Goal: Information Seeking & Learning: Find specific page/section

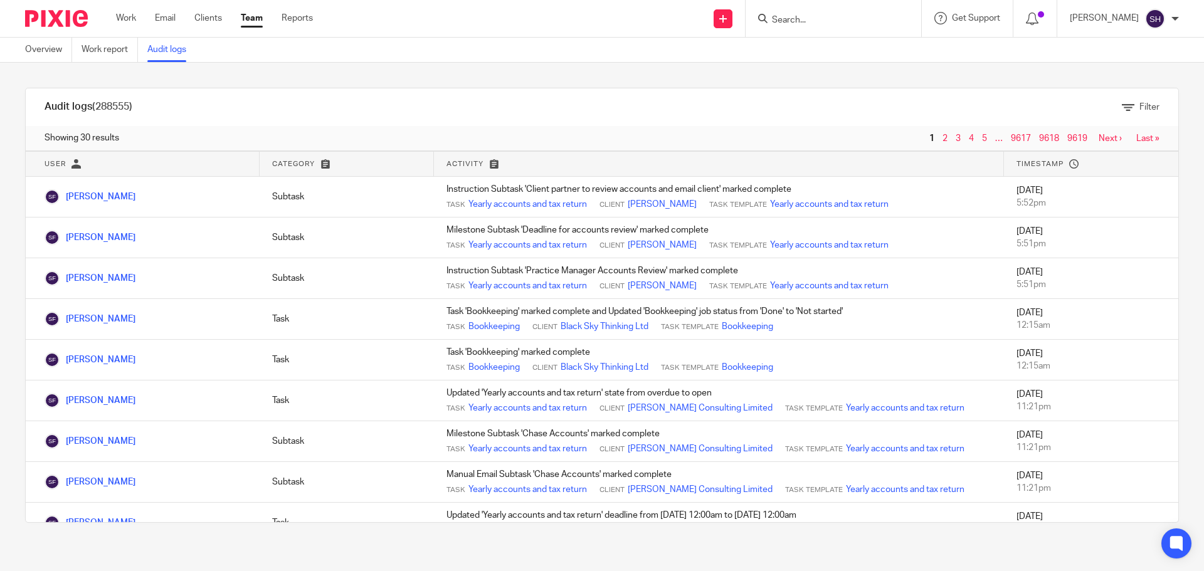
click at [837, 19] on input "Search" at bounding box center [827, 20] width 113 height 11
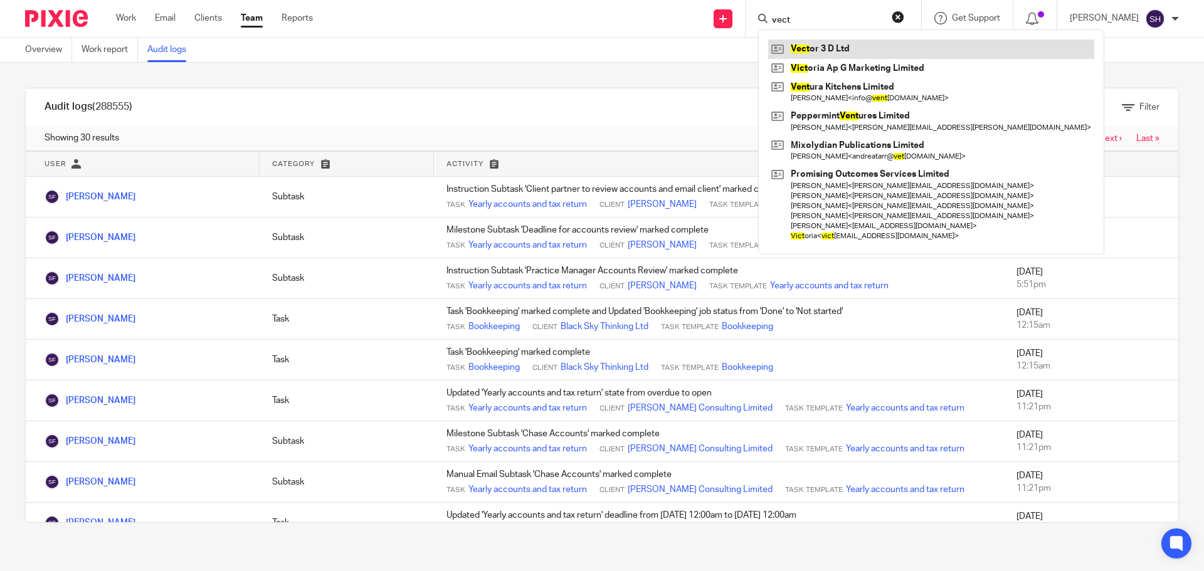
type input "vect"
click at [825, 48] on link at bounding box center [931, 49] width 326 height 19
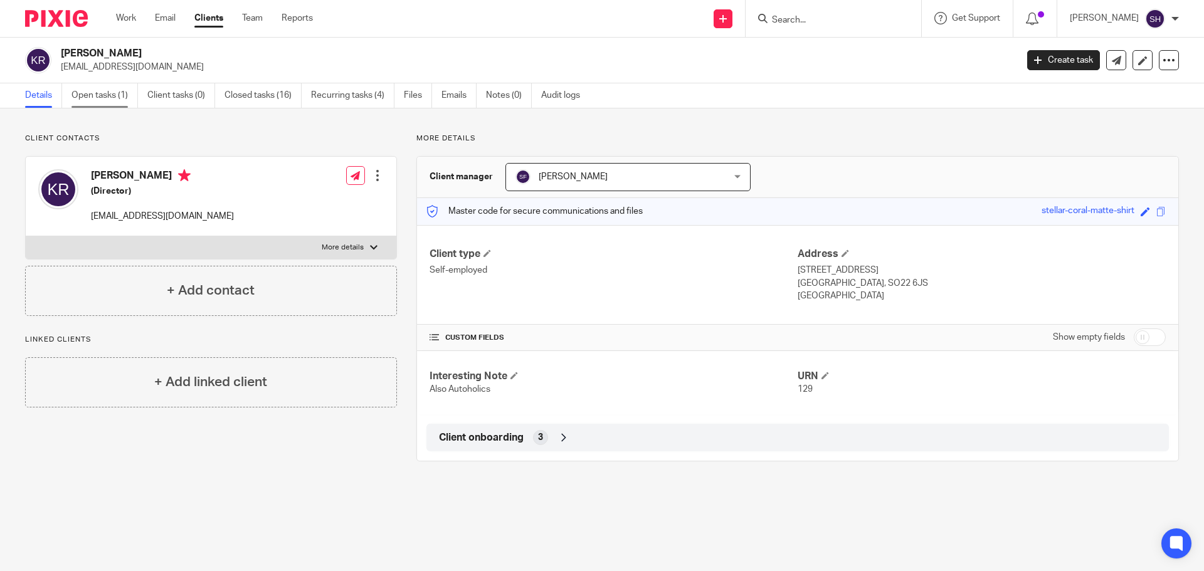
click at [102, 99] on link "Open tasks (1)" at bounding box center [104, 95] width 66 height 24
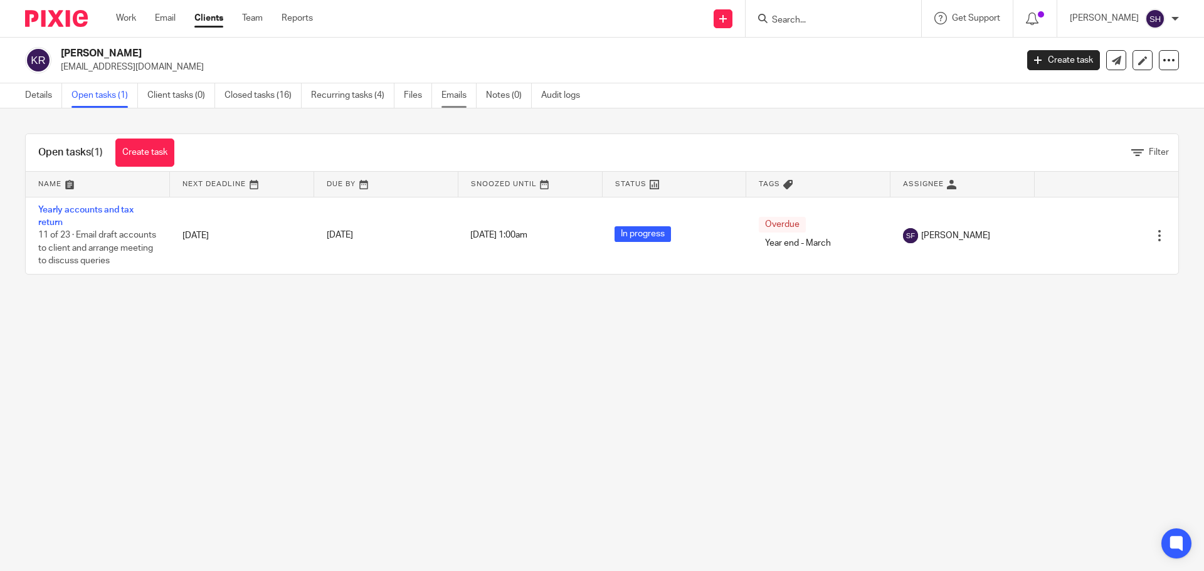
click at [456, 88] on link "Emails" at bounding box center [459, 95] width 35 height 24
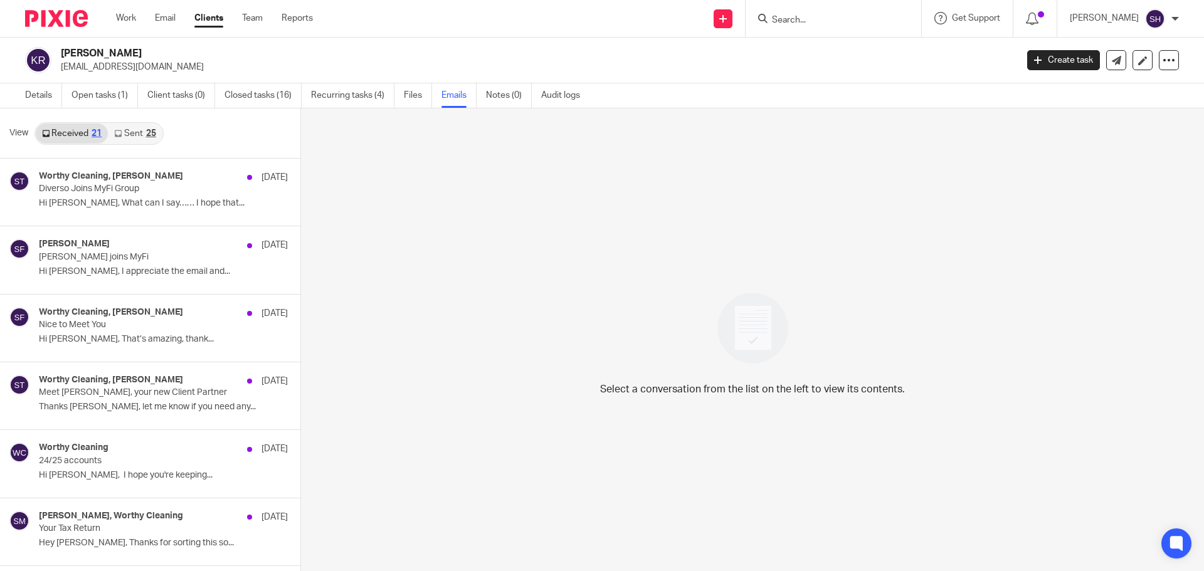
click at [140, 132] on link "Sent 25" at bounding box center [135, 134] width 54 height 20
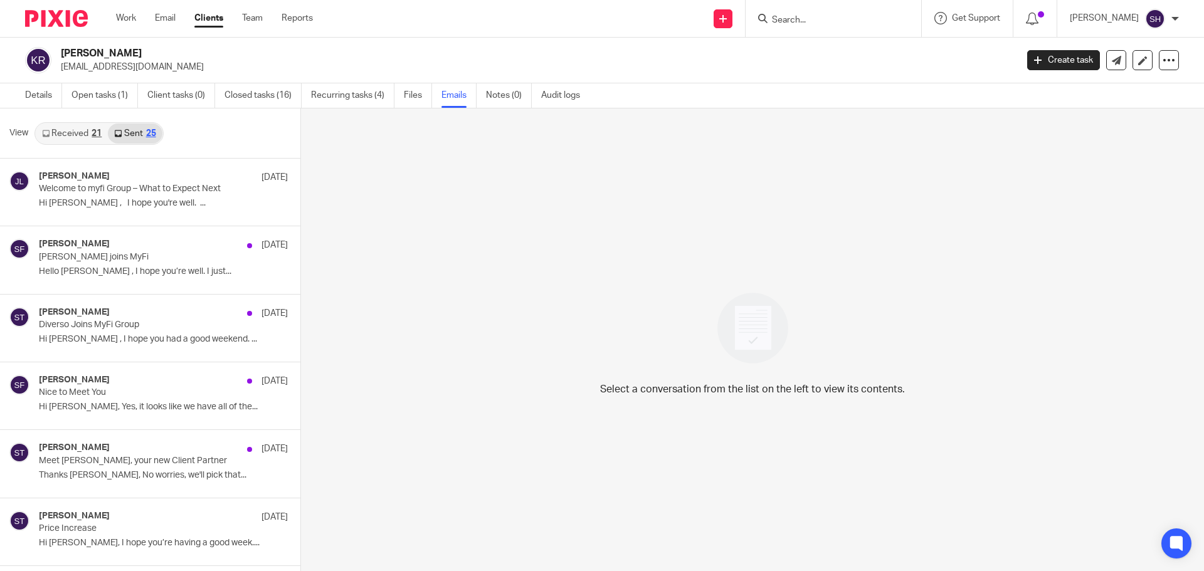
scroll to position [2, 0]
click at [104, 92] on link "Open tasks (1)" at bounding box center [104, 94] width 66 height 24
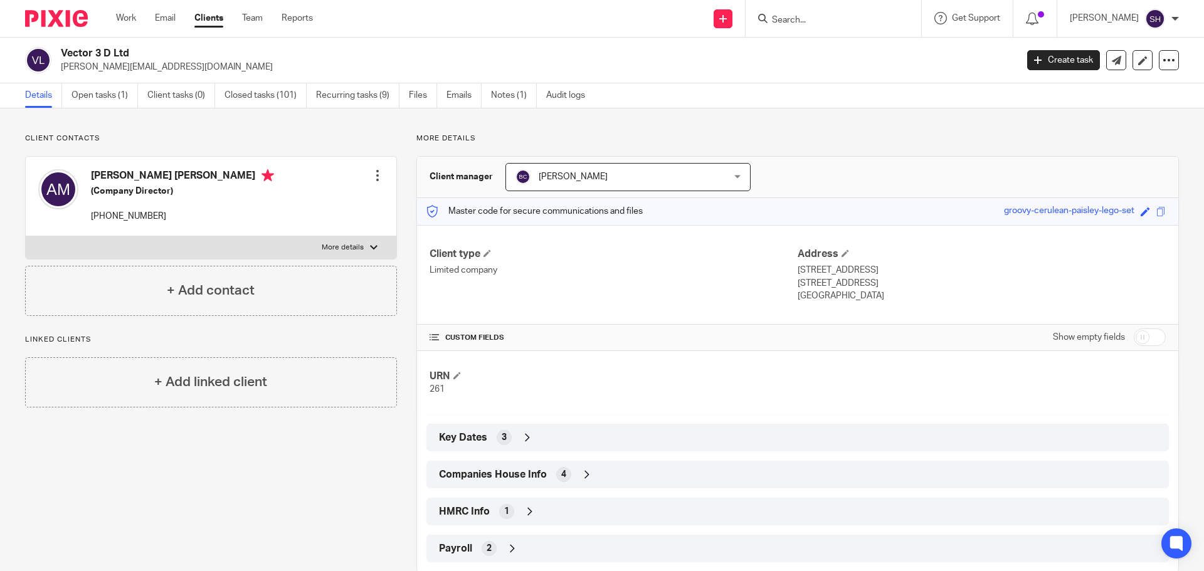
click at [458, 108] on div "Details Open tasks (1) Client tasks (0) Closed tasks (101) Recurring tasks (9) …" at bounding box center [602, 95] width 1204 height 25
click at [468, 91] on link "Emails" at bounding box center [464, 95] width 35 height 24
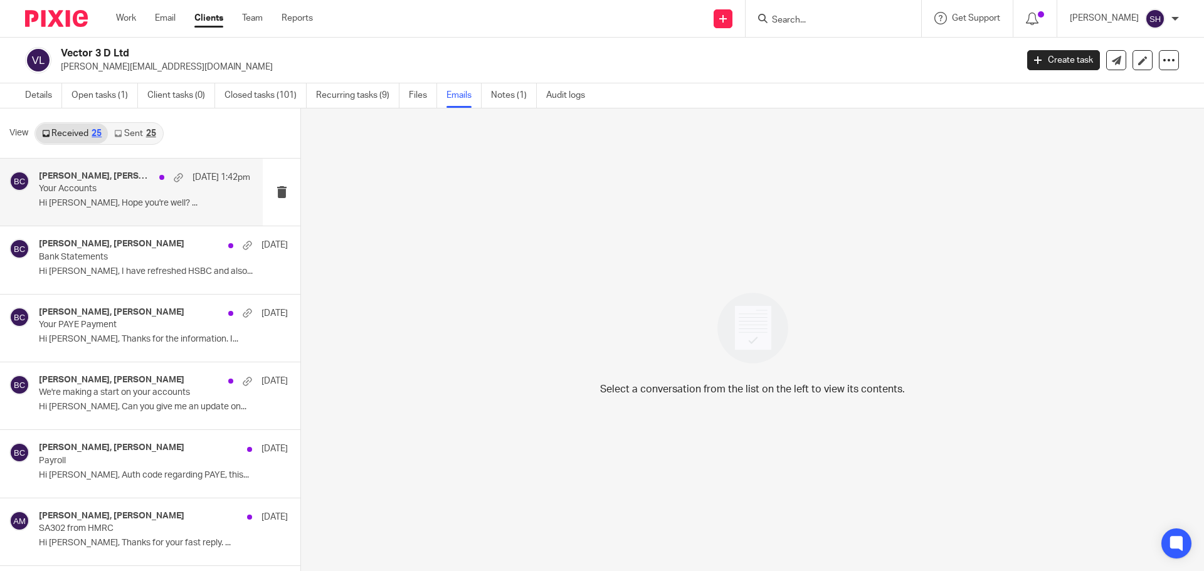
click at [99, 196] on div "[PERSON_NAME], [PERSON_NAME], [PERSON_NAME] [DATE] 1:42pm Your Accounts Hi [PER…" at bounding box center [144, 192] width 211 height 42
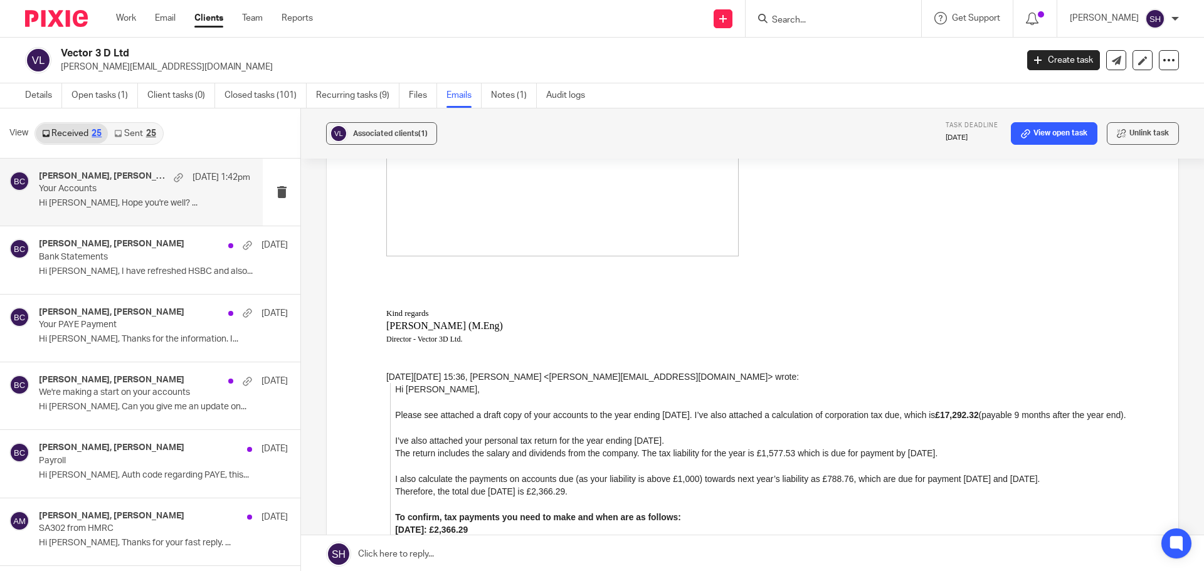
scroll to position [1819, 0]
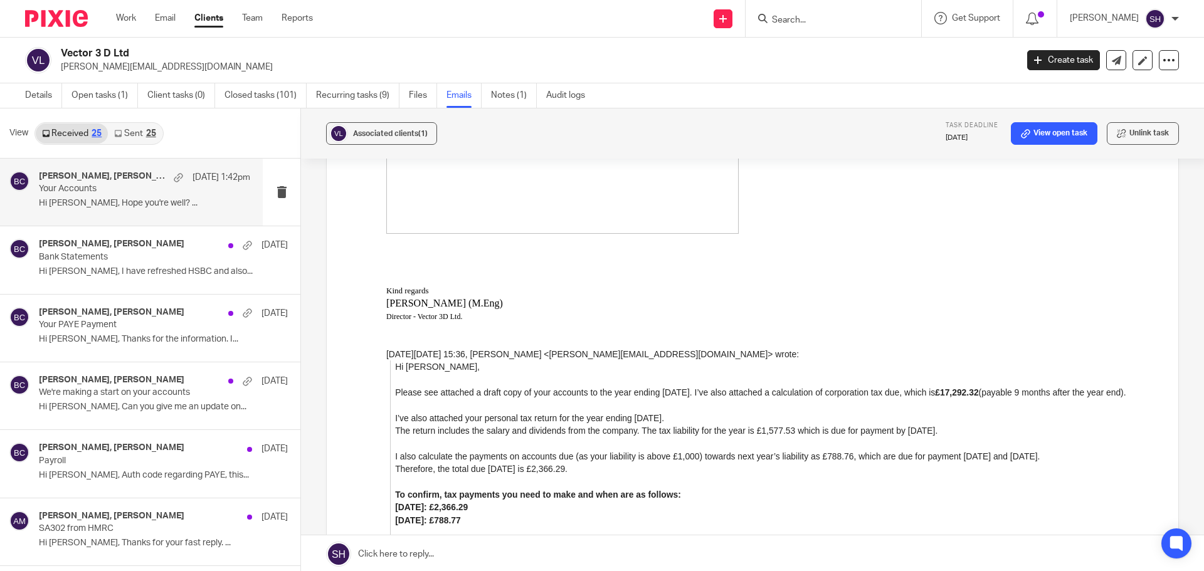
click at [123, 127] on link "Sent 25" at bounding box center [135, 134] width 54 height 20
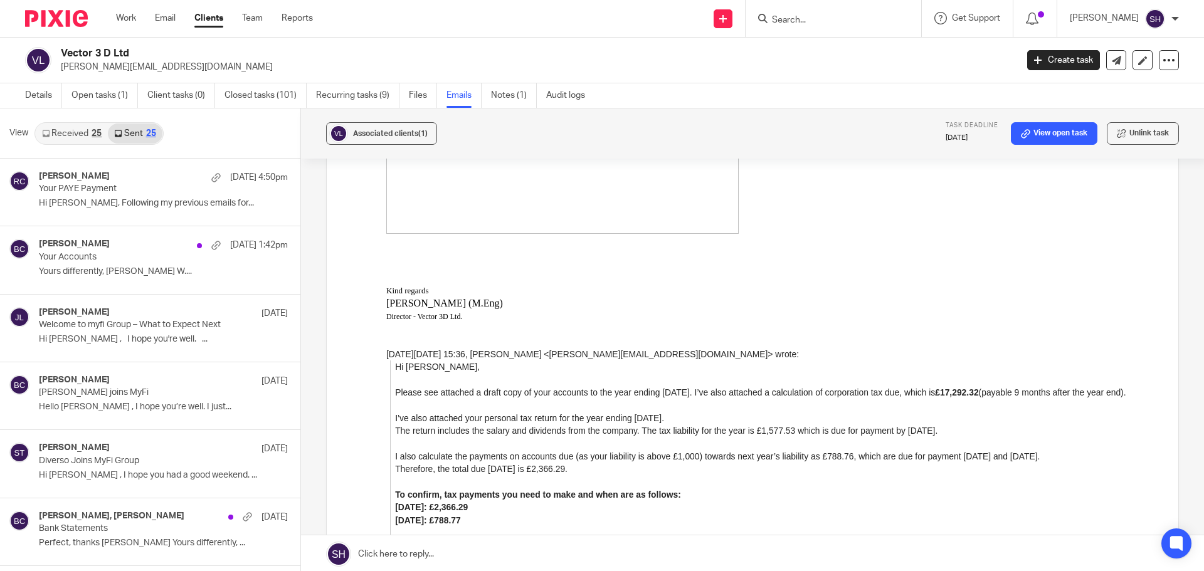
scroll to position [2, 0]
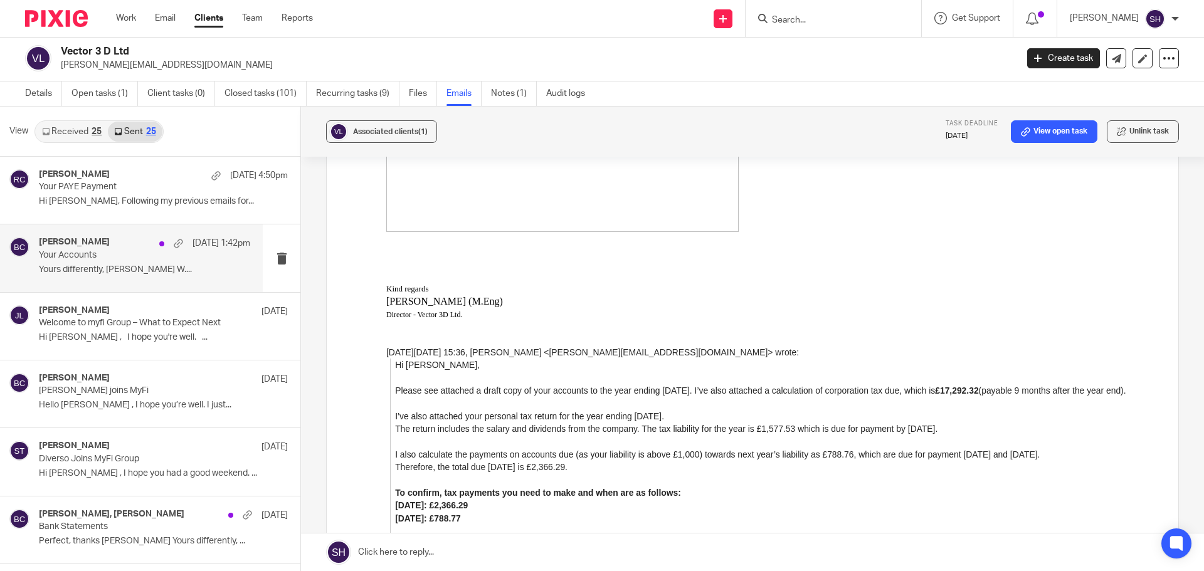
click at [135, 283] on div "Becky Cole 14 Aug 1:42pm Your Accounts Yours differently, Becky Cole W...." at bounding box center [131, 258] width 263 height 67
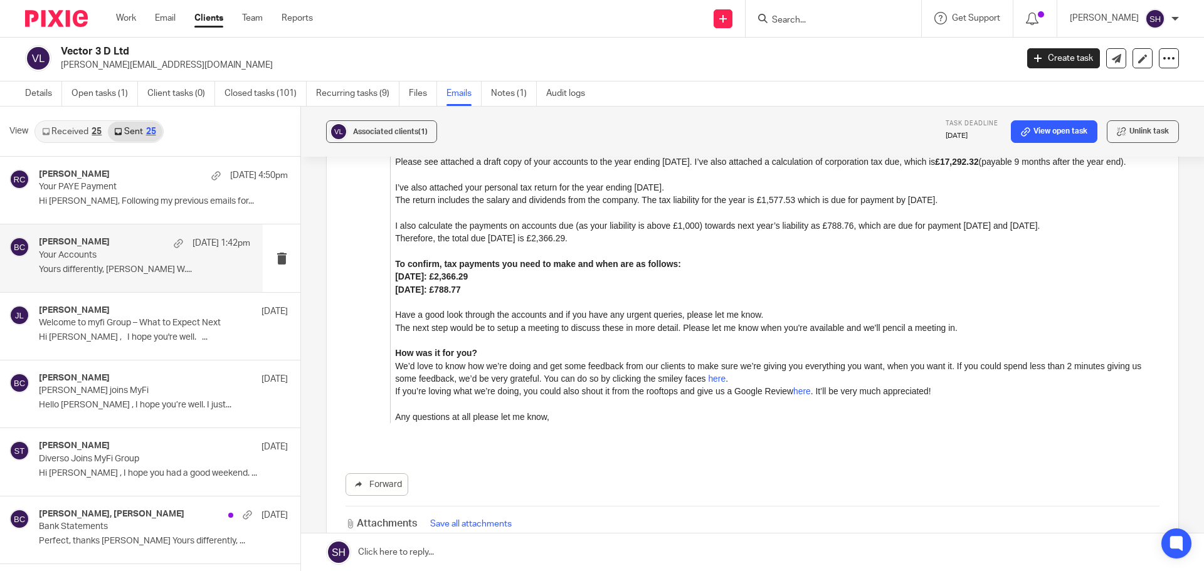
scroll to position [2070, 0]
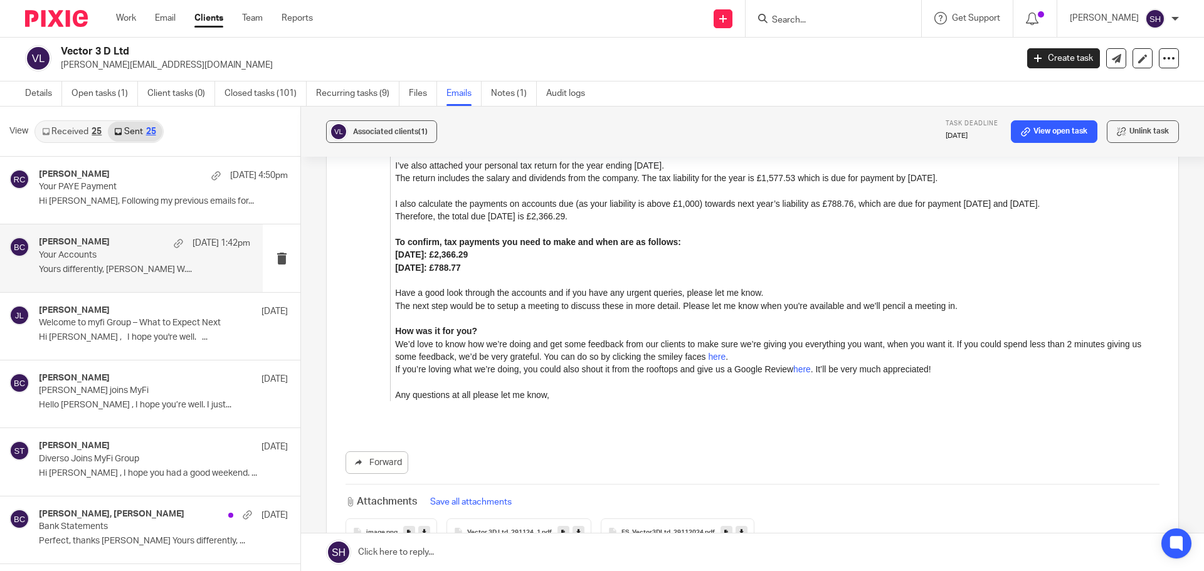
click at [801, 15] on input "Search" at bounding box center [827, 20] width 113 height 11
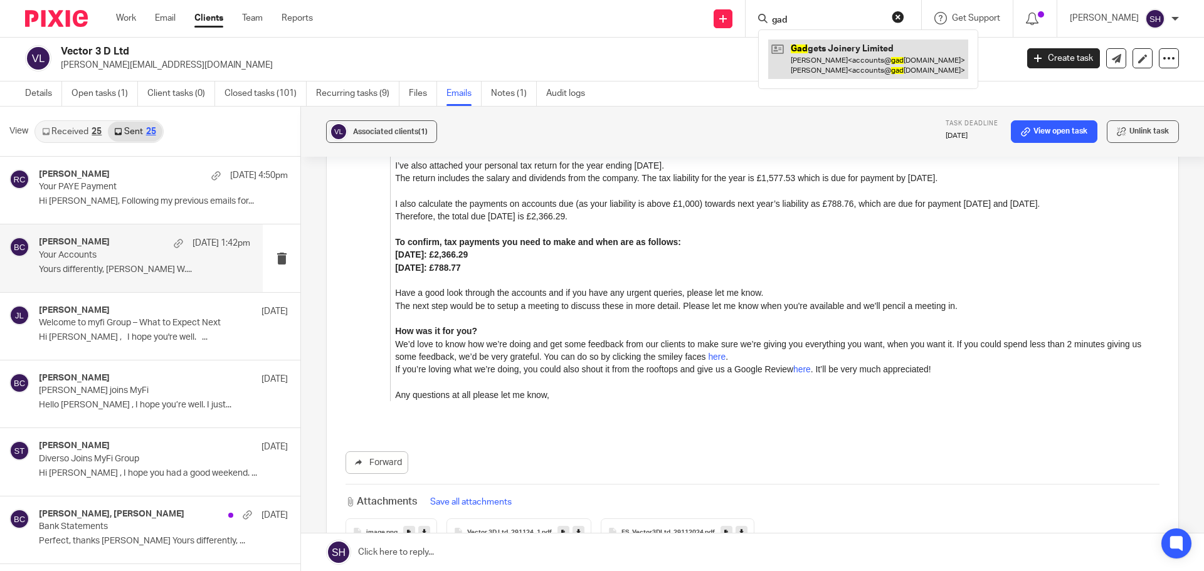
type input "gad"
click at [887, 60] on link at bounding box center [868, 59] width 200 height 39
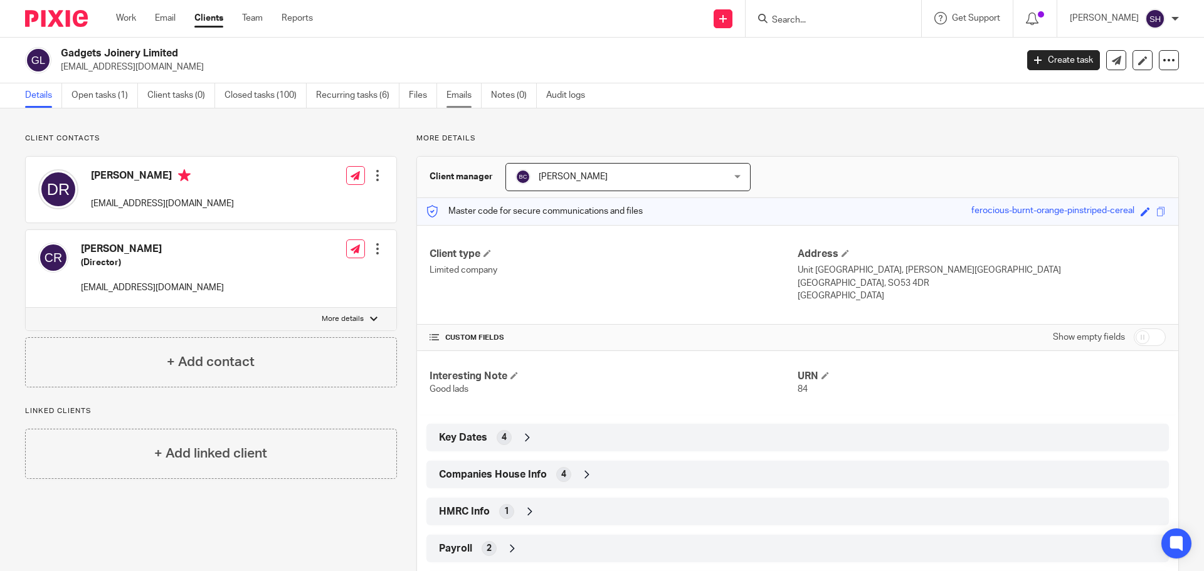
click at [464, 102] on link "Emails" at bounding box center [464, 95] width 35 height 24
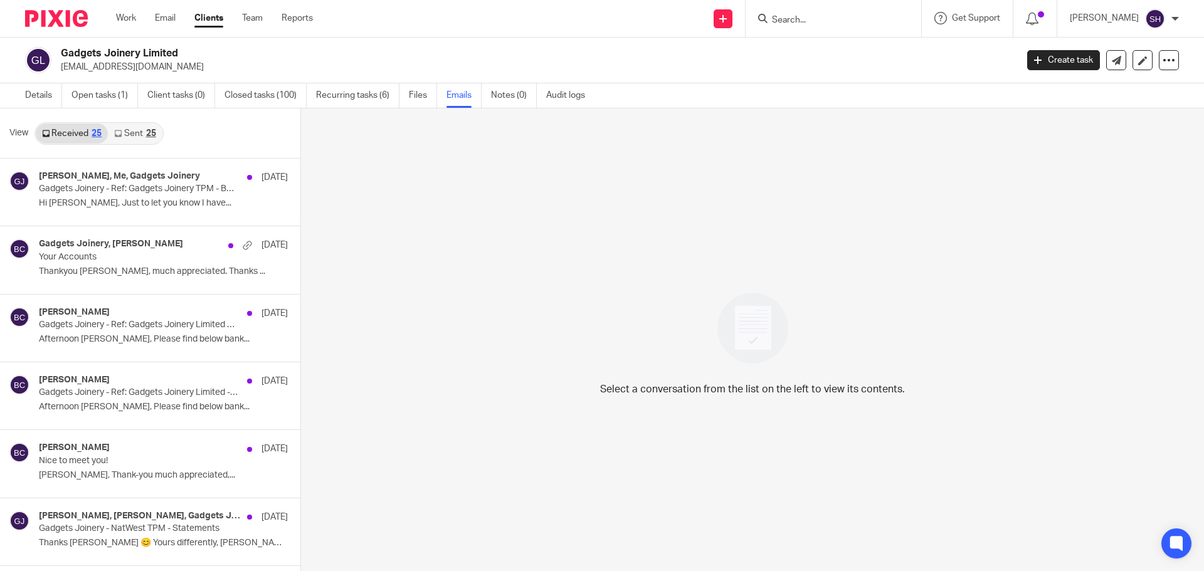
click at [146, 134] on div "25" at bounding box center [151, 133] width 10 height 9
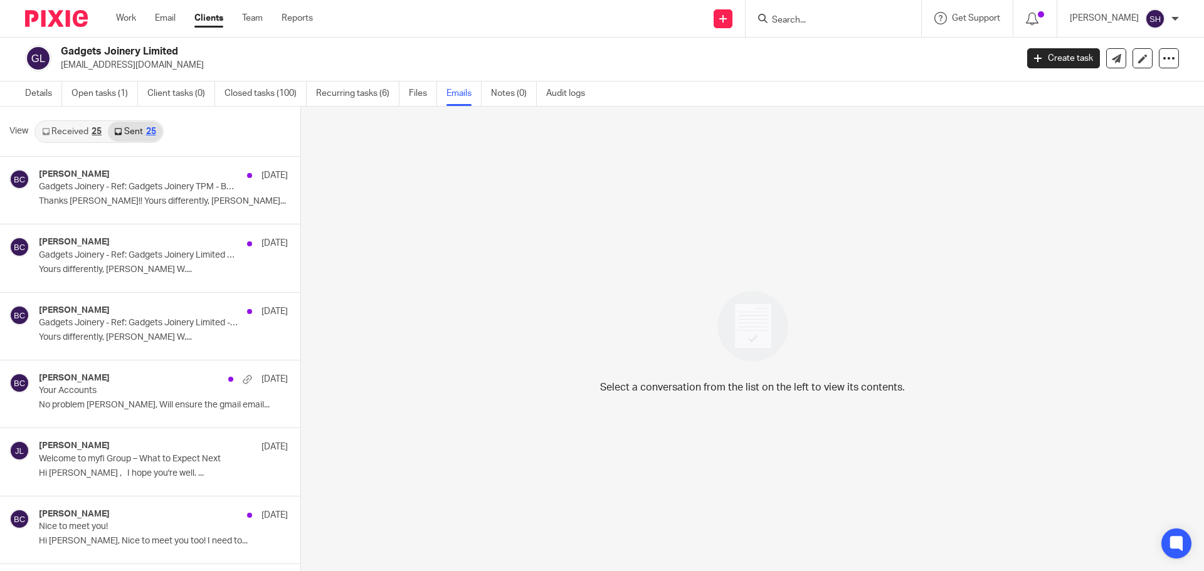
click at [78, 135] on link "Received 25" at bounding box center [72, 132] width 72 height 20
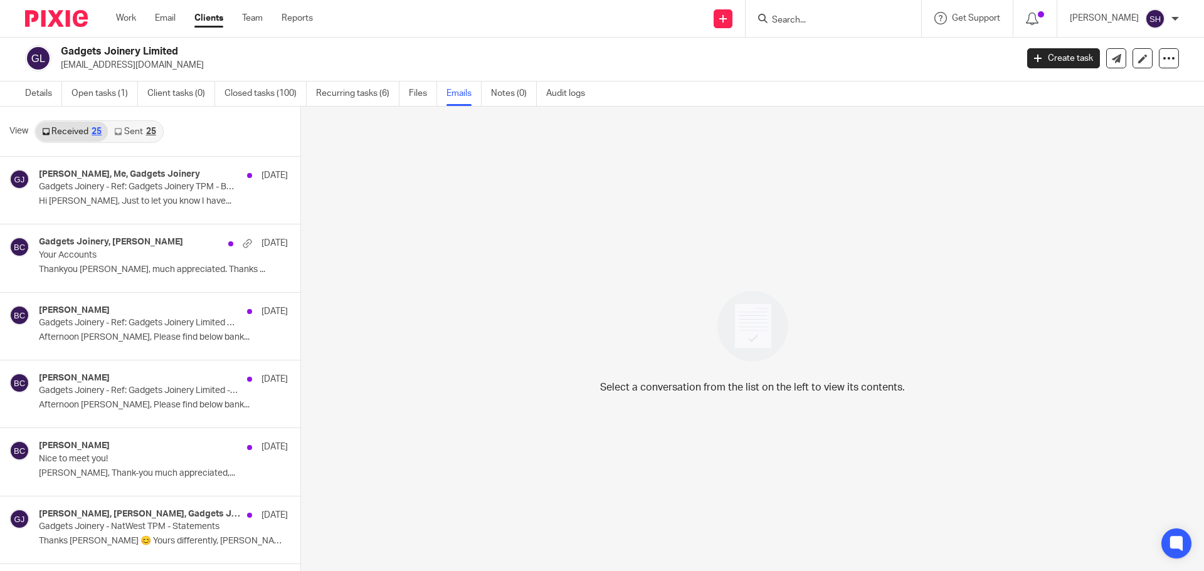
click at [805, 18] on input "Search" at bounding box center [827, 20] width 113 height 11
type input "haz"
click at [805, 51] on link at bounding box center [846, 49] width 156 height 19
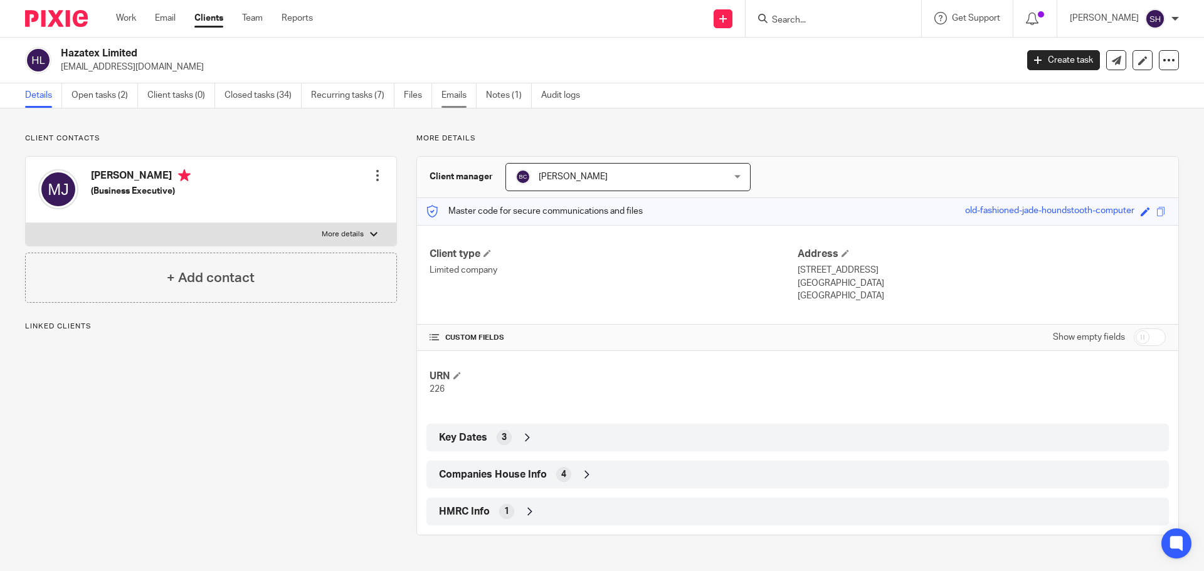
click at [458, 92] on link "Emails" at bounding box center [459, 95] width 35 height 24
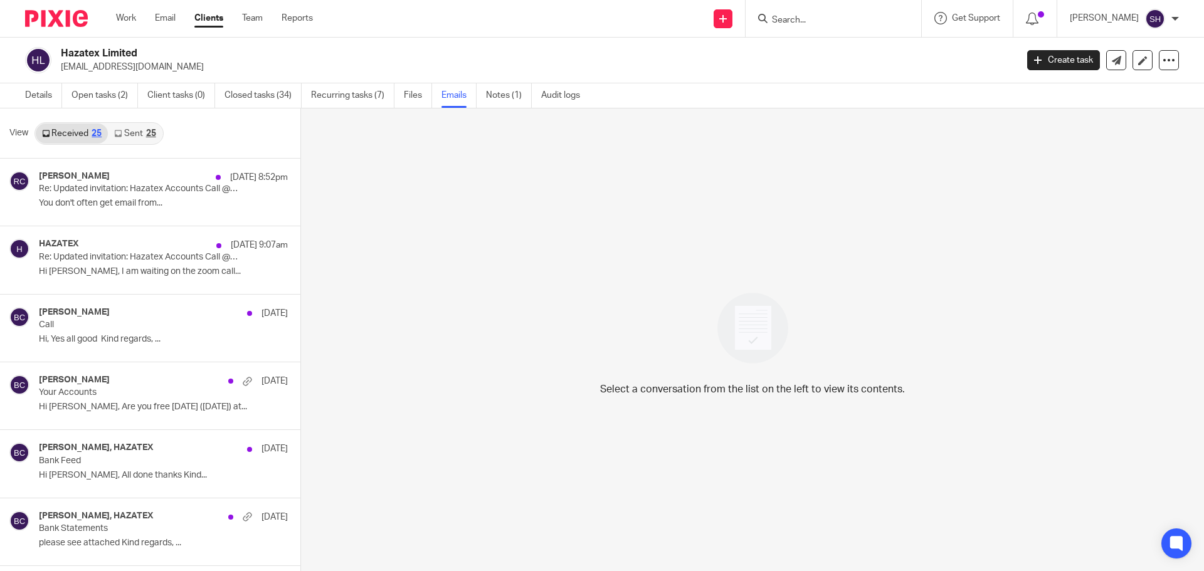
click at [800, 21] on input "Search" at bounding box center [827, 20] width 113 height 11
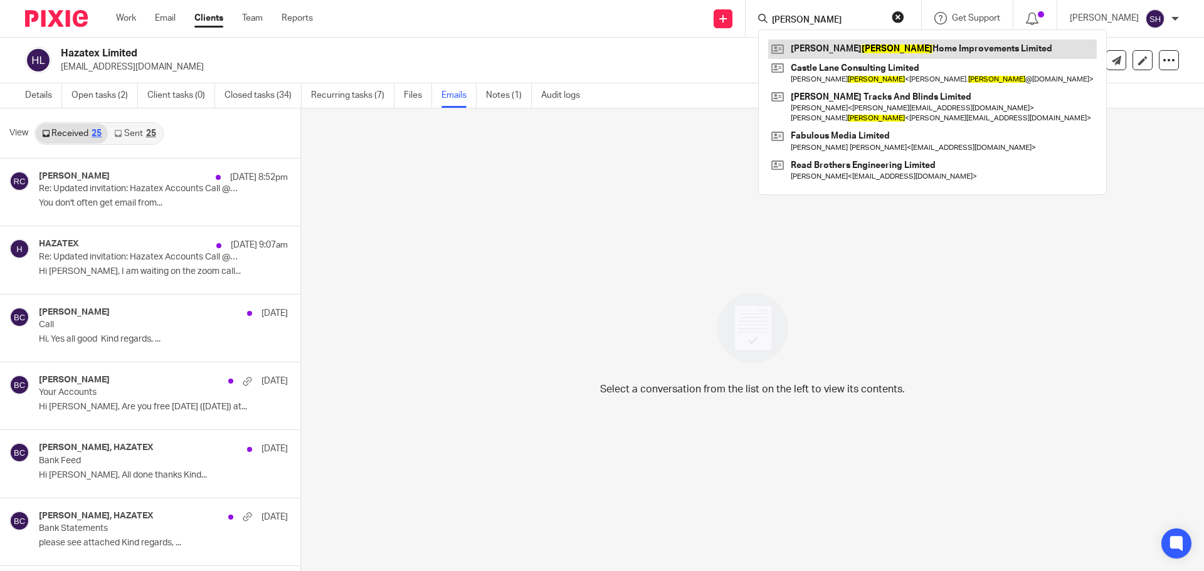
type input "baker"
click at [828, 51] on link at bounding box center [932, 49] width 329 height 19
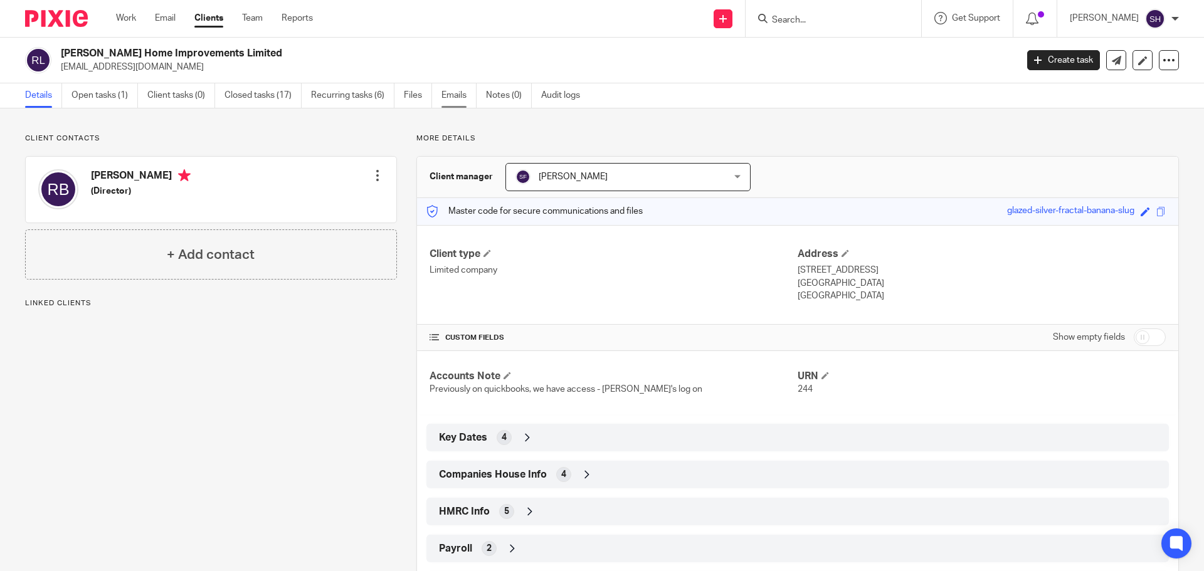
click at [461, 98] on link "Emails" at bounding box center [459, 95] width 35 height 24
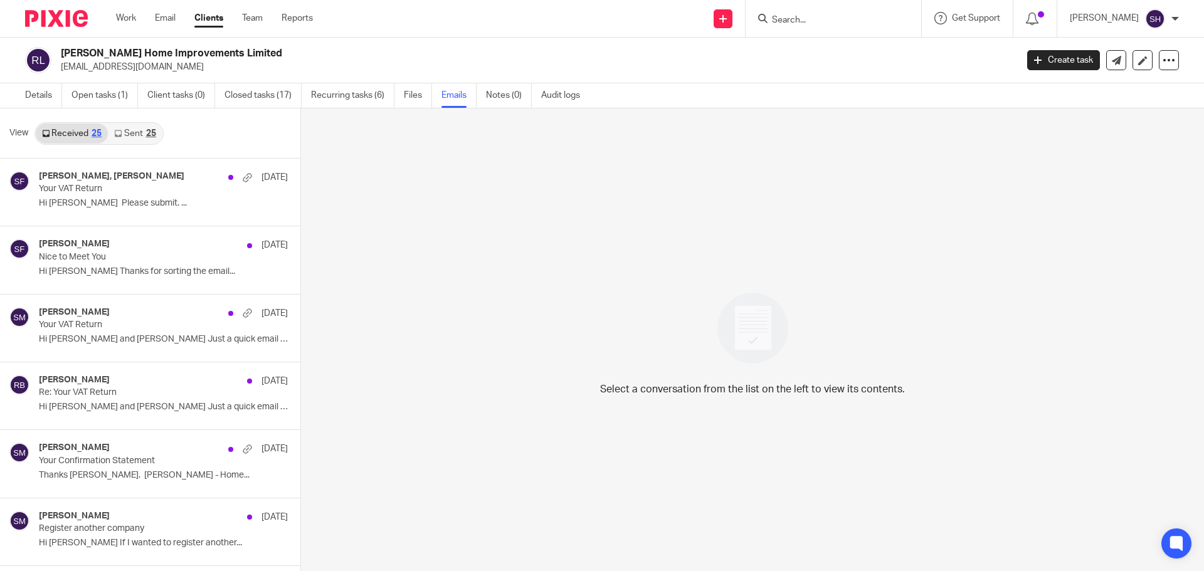
click at [128, 131] on link "Sent 25" at bounding box center [135, 134] width 54 height 20
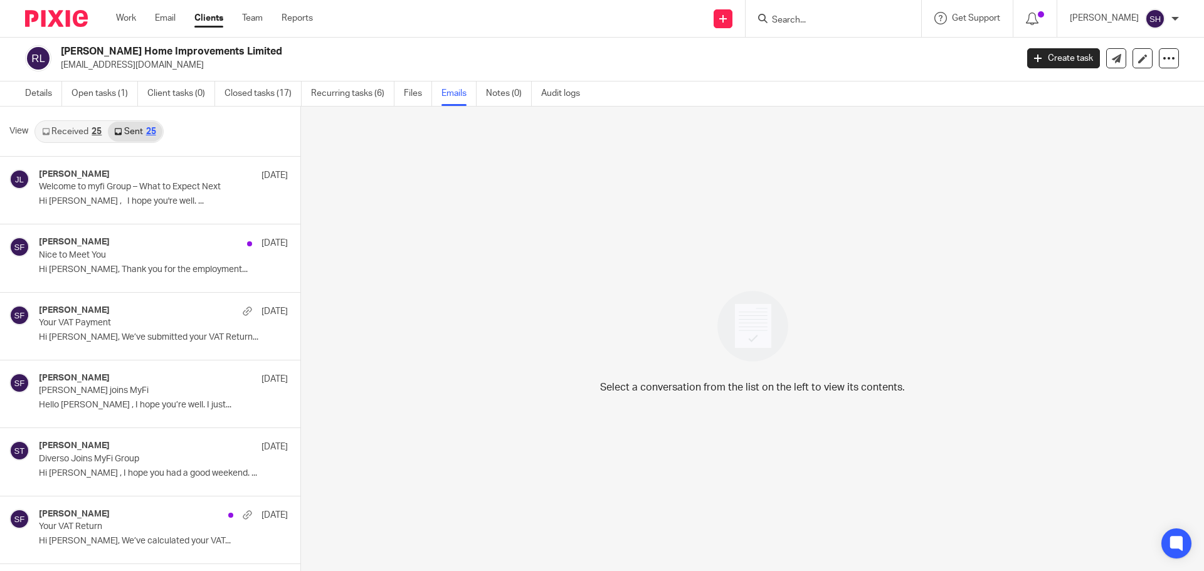
click at [825, 19] on input "Search" at bounding box center [827, 20] width 113 height 11
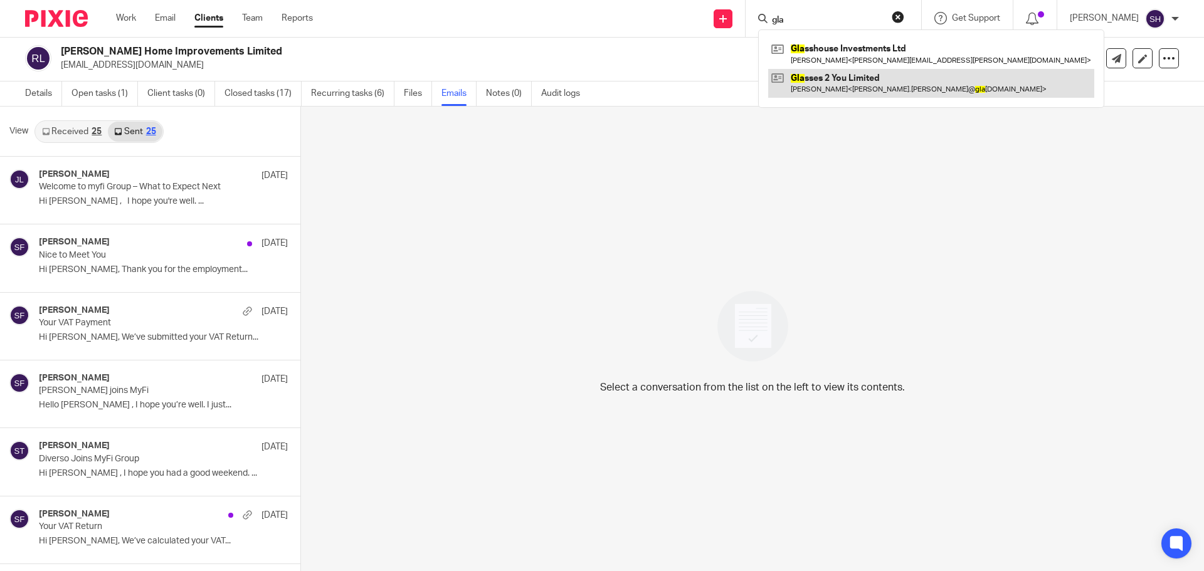
type input "gla"
click at [837, 77] on link at bounding box center [931, 83] width 326 height 29
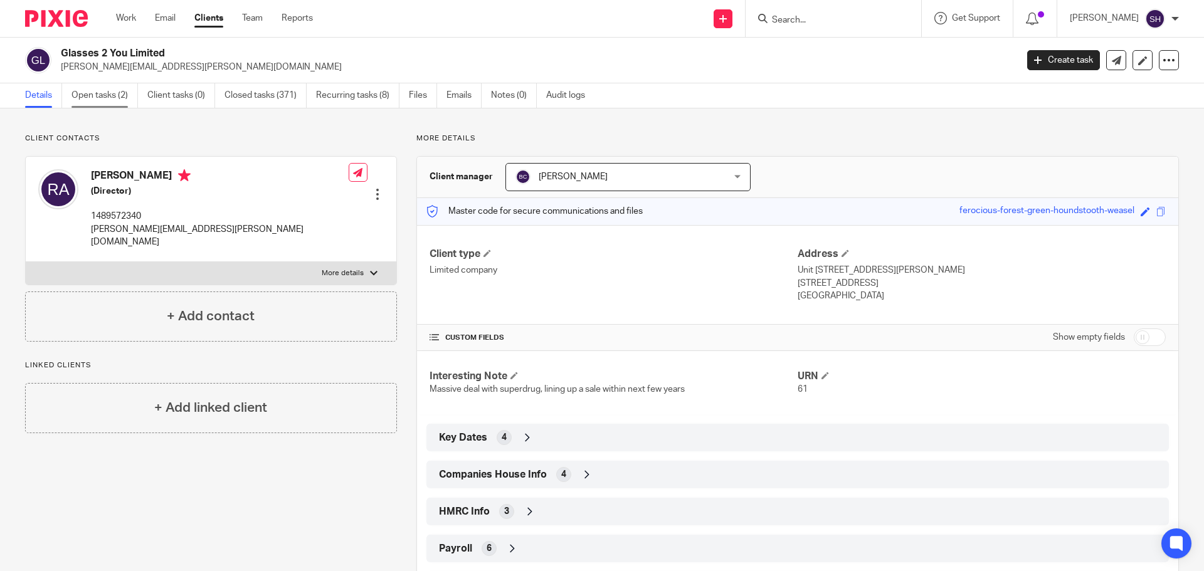
click at [82, 87] on link "Open tasks (2)" at bounding box center [104, 95] width 66 height 24
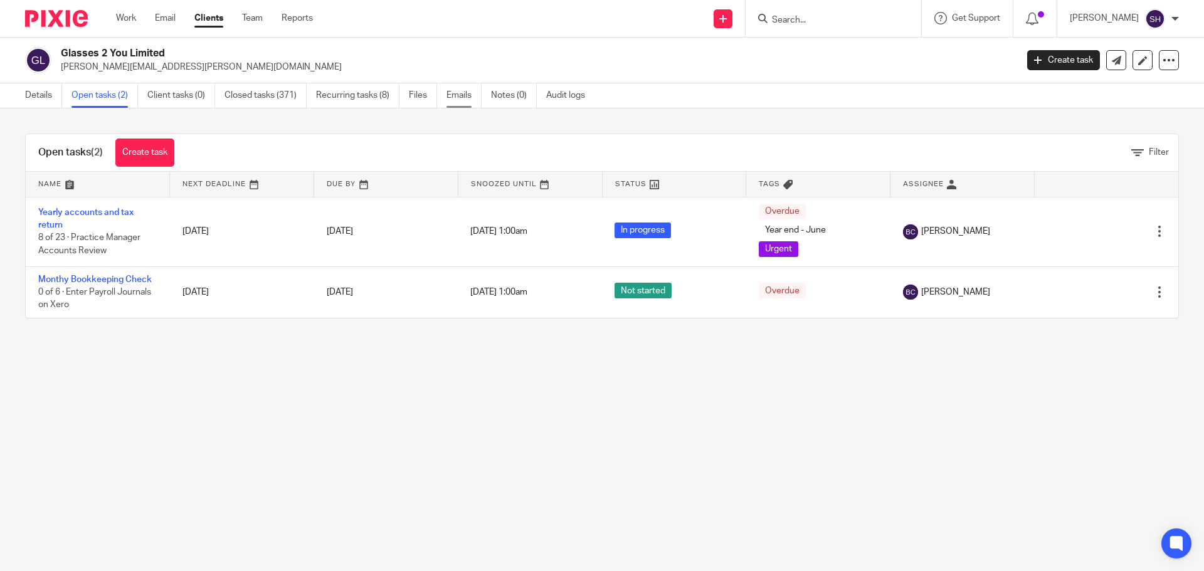
click at [460, 95] on link "Emails" at bounding box center [464, 95] width 35 height 24
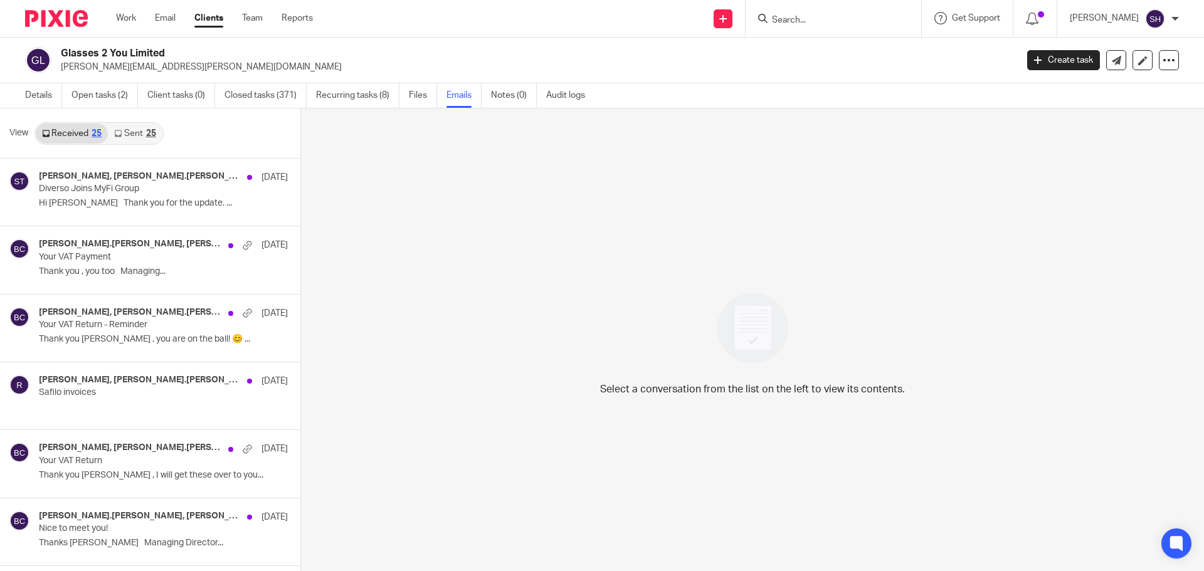
click at [140, 135] on link "Sent 25" at bounding box center [135, 134] width 54 height 20
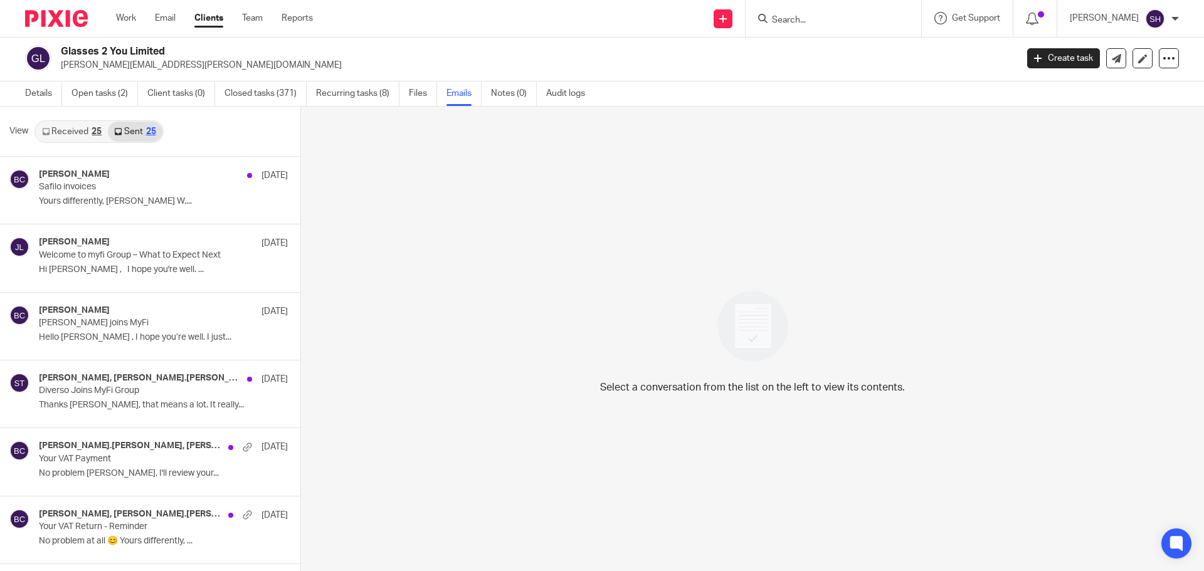
click at [99, 134] on div "25" at bounding box center [97, 131] width 10 height 9
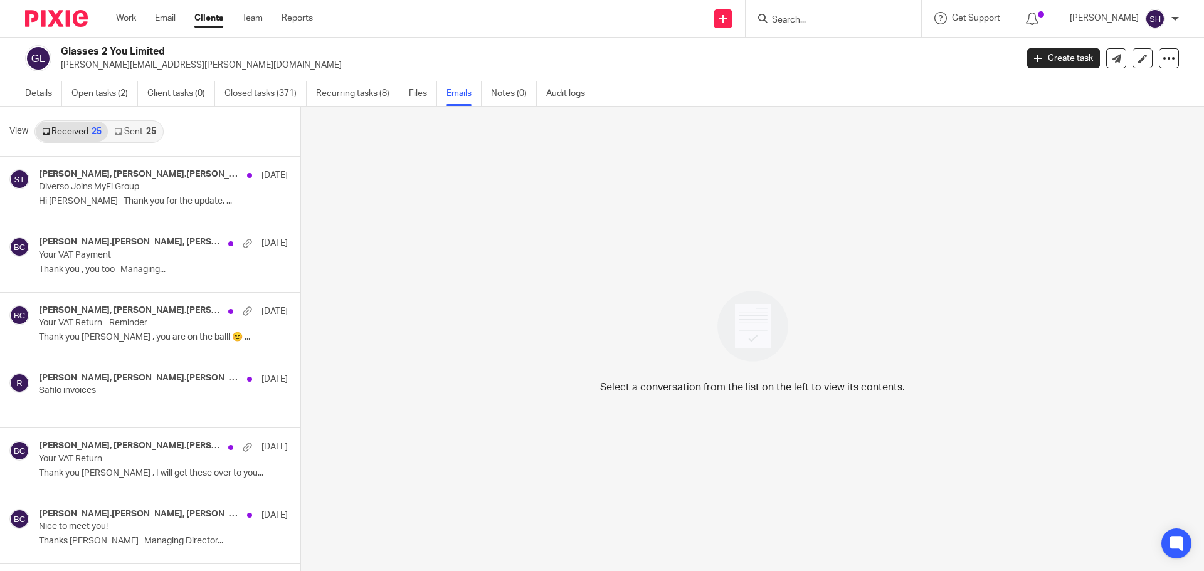
click at [818, 16] on input "Search" at bounding box center [827, 20] width 113 height 11
click at [804, 20] on input "Search" at bounding box center [827, 20] width 113 height 11
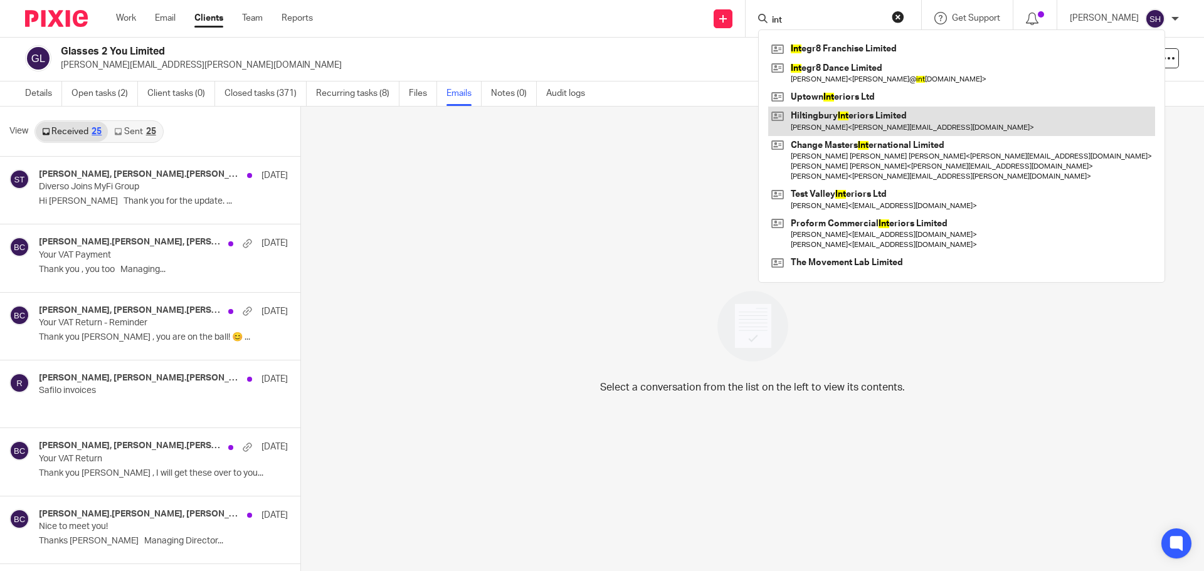
type input "int"
click at [838, 120] on link at bounding box center [961, 121] width 387 height 29
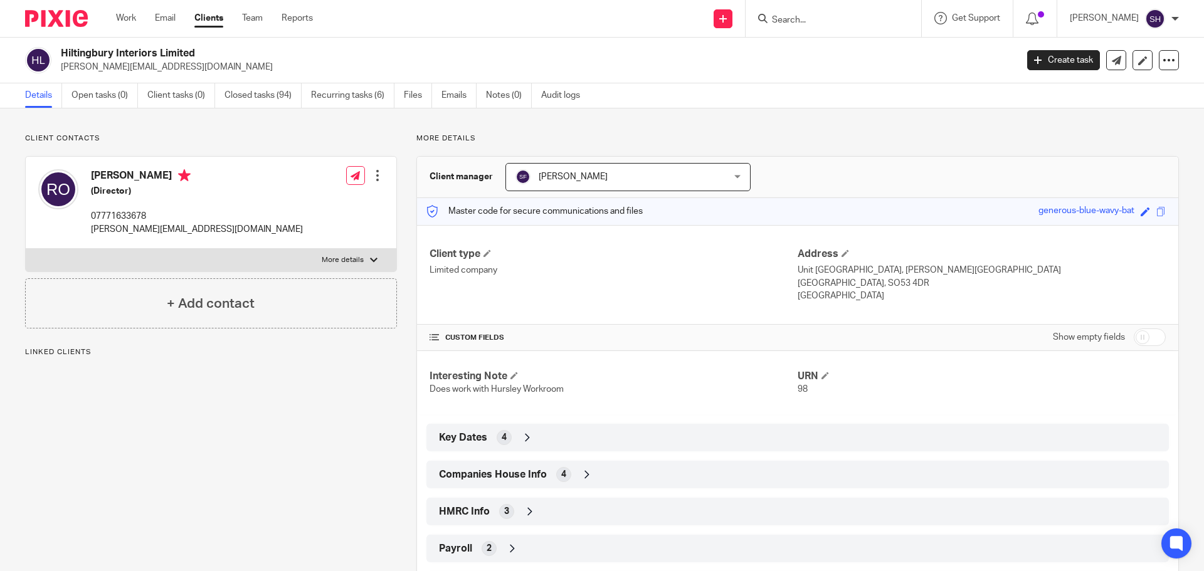
click at [462, 95] on link "Emails" at bounding box center [459, 95] width 35 height 24
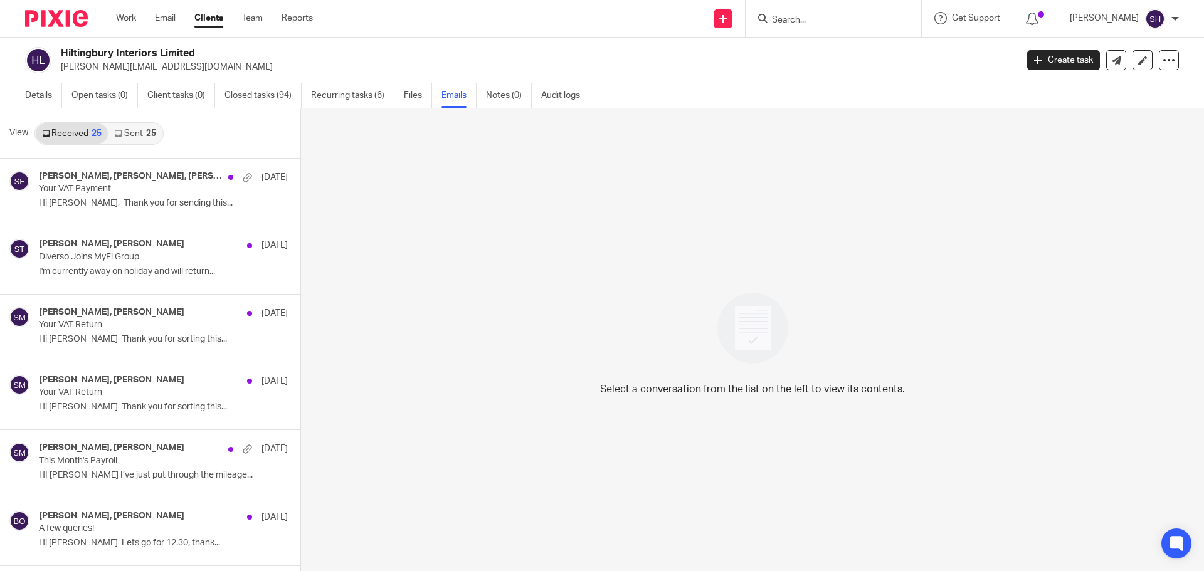
click at [135, 139] on link "Sent 25" at bounding box center [135, 134] width 54 height 20
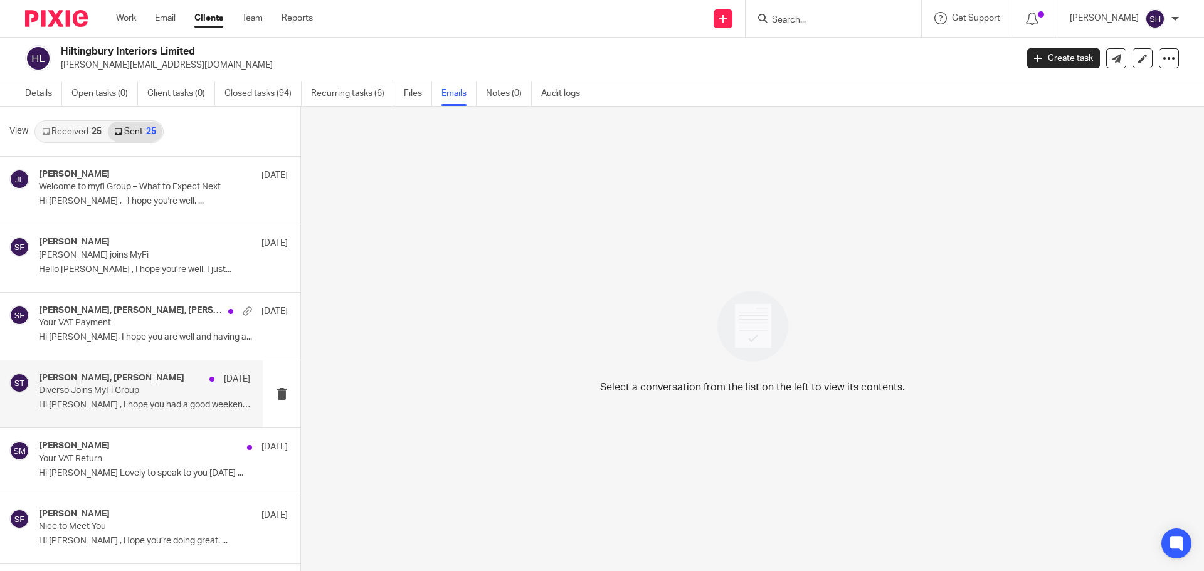
click at [102, 422] on div "becci, Sean Toomer 11 Aug Diverso Joins MyFi Group Hi Rebecca , I hope you had …" at bounding box center [131, 394] width 263 height 67
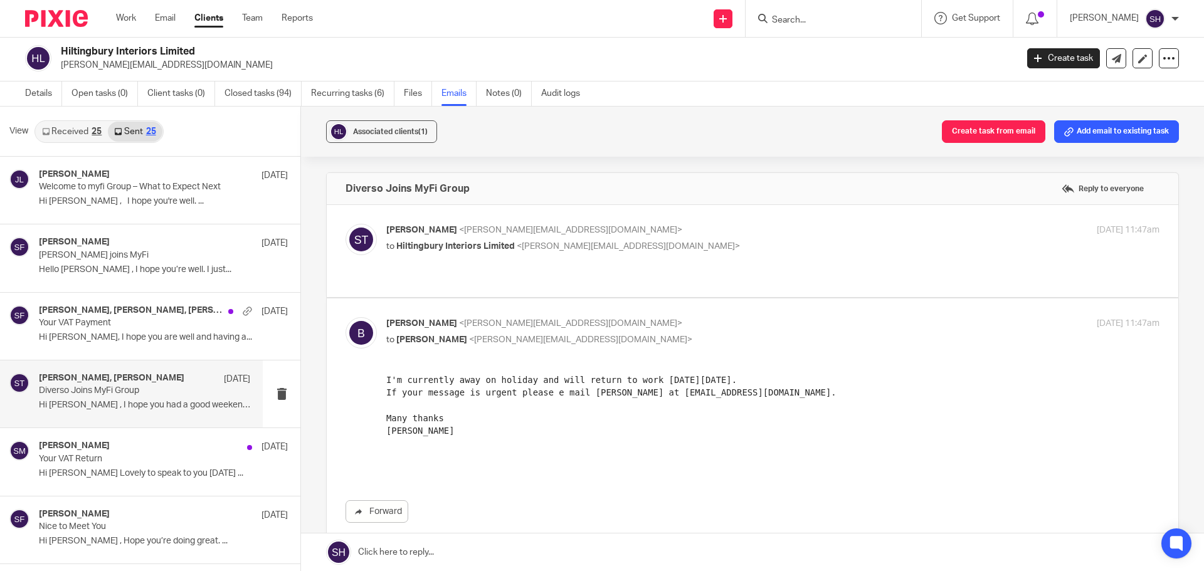
scroll to position [0, 0]
click at [462, 267] on label at bounding box center [753, 251] width 852 height 92
click at [346, 224] on input "checkbox" at bounding box center [345, 223] width 1 height 1
checkbox input "true"
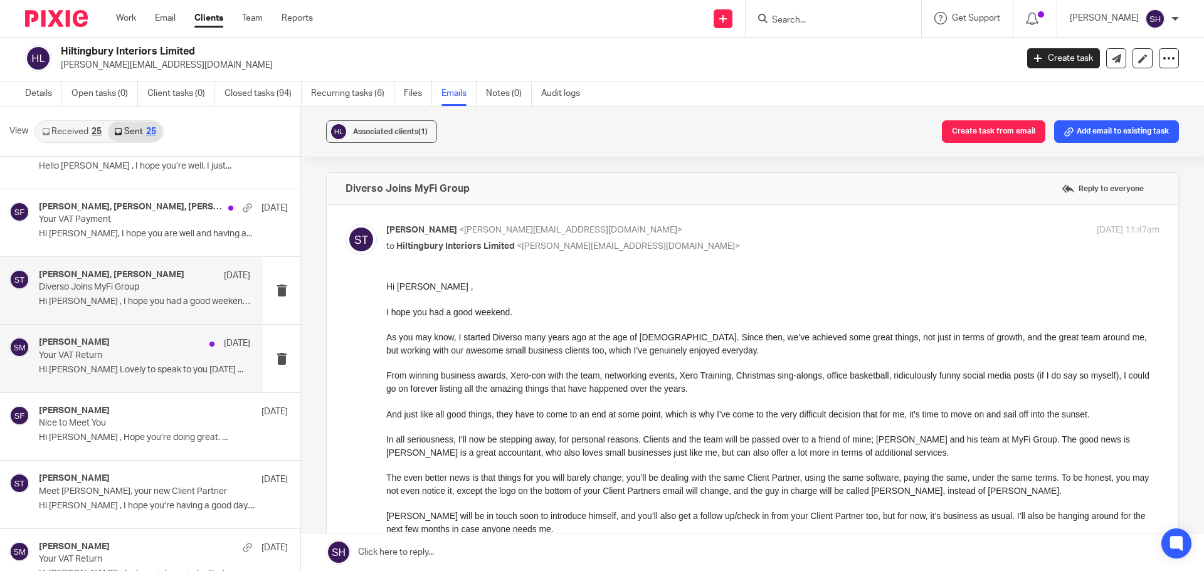
scroll to position [125, 0]
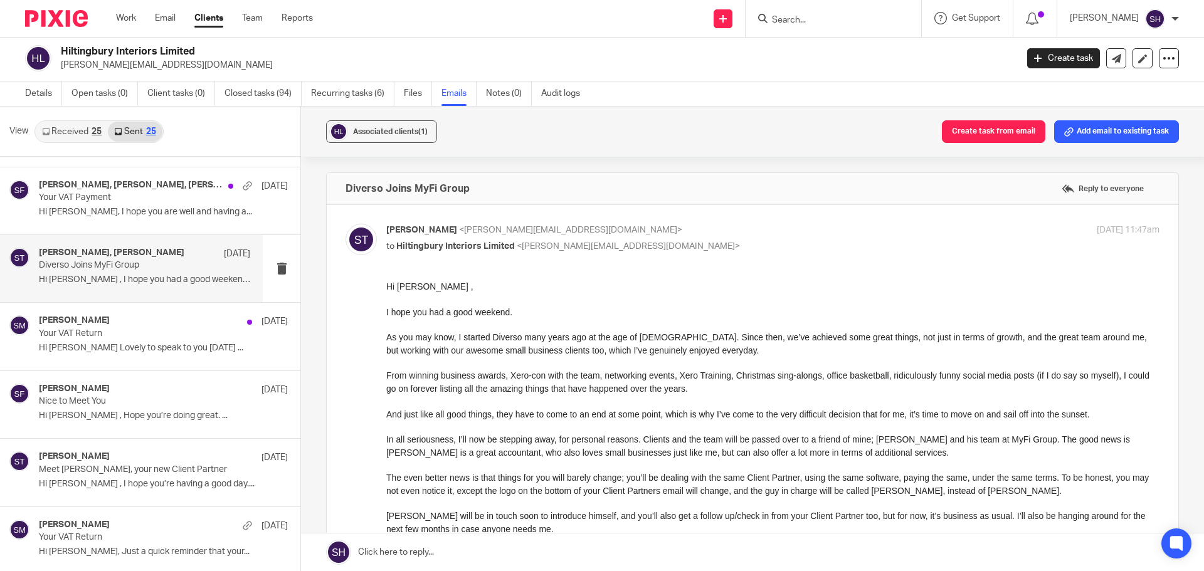
click at [82, 130] on link "Received 25" at bounding box center [72, 132] width 72 height 20
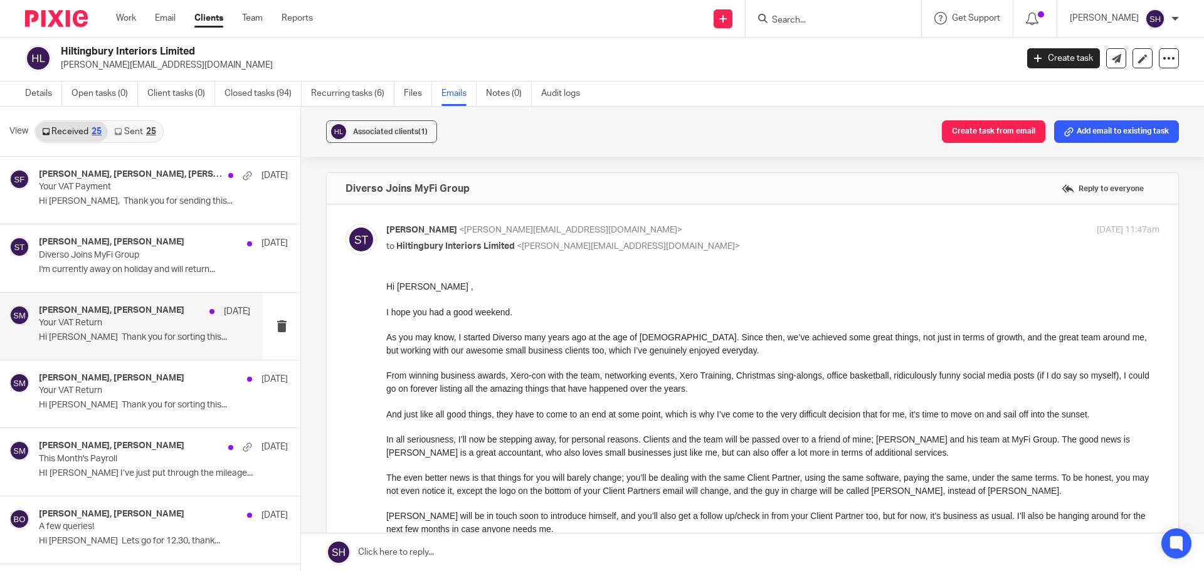
click at [108, 352] on div "Becci Oldman, Sam McGaley 7 Aug Your VAT Return Hi Sam Thank you for sorting th…" at bounding box center [131, 326] width 263 height 67
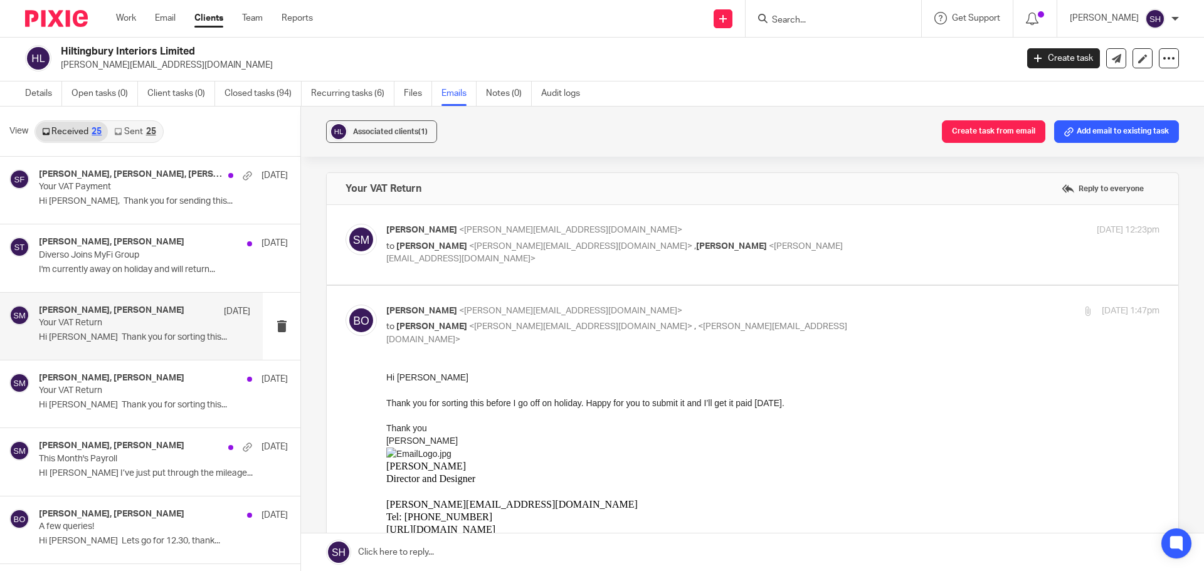
click at [817, 21] on input "Search" at bounding box center [827, 20] width 113 height 11
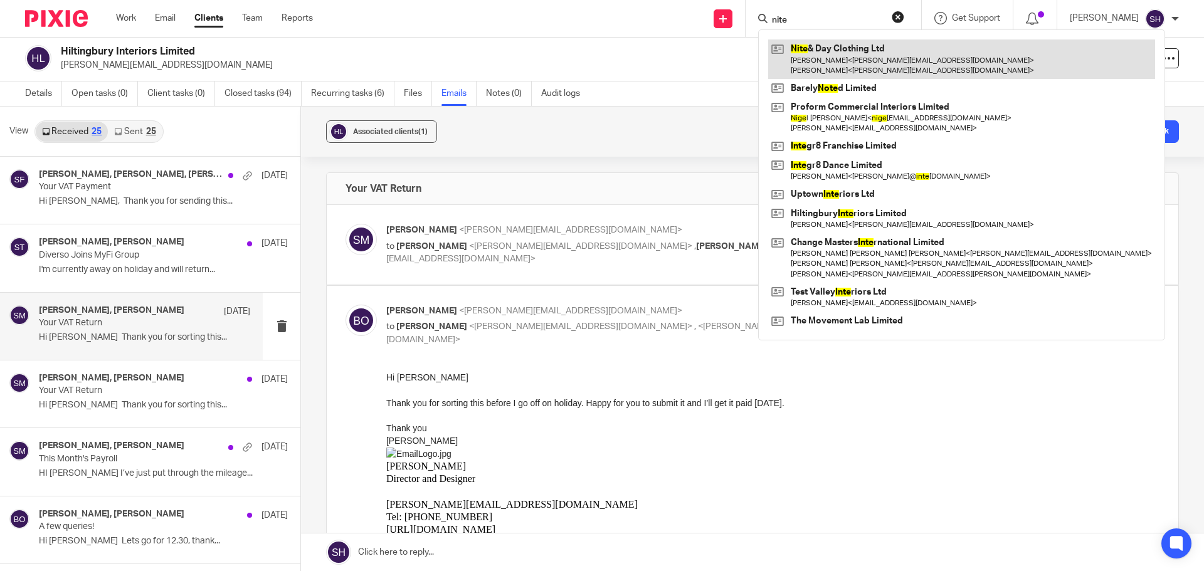
type input "nite"
click at [812, 56] on link at bounding box center [961, 59] width 387 height 39
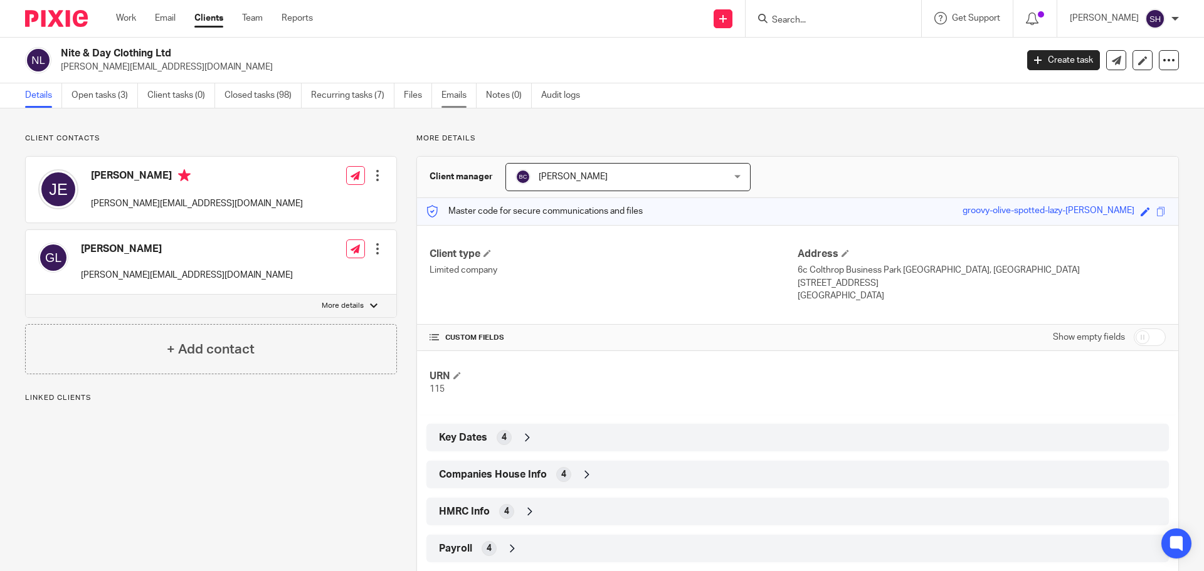
click at [457, 102] on link "Emails" at bounding box center [459, 95] width 35 height 24
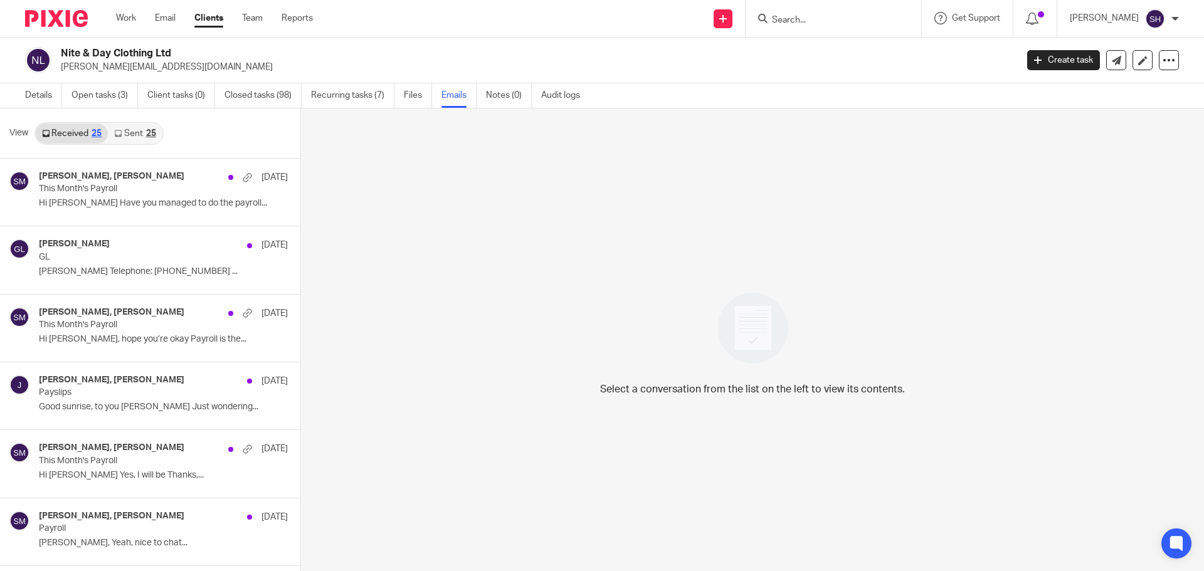
click at [127, 127] on link "Sent 25" at bounding box center [135, 134] width 54 height 20
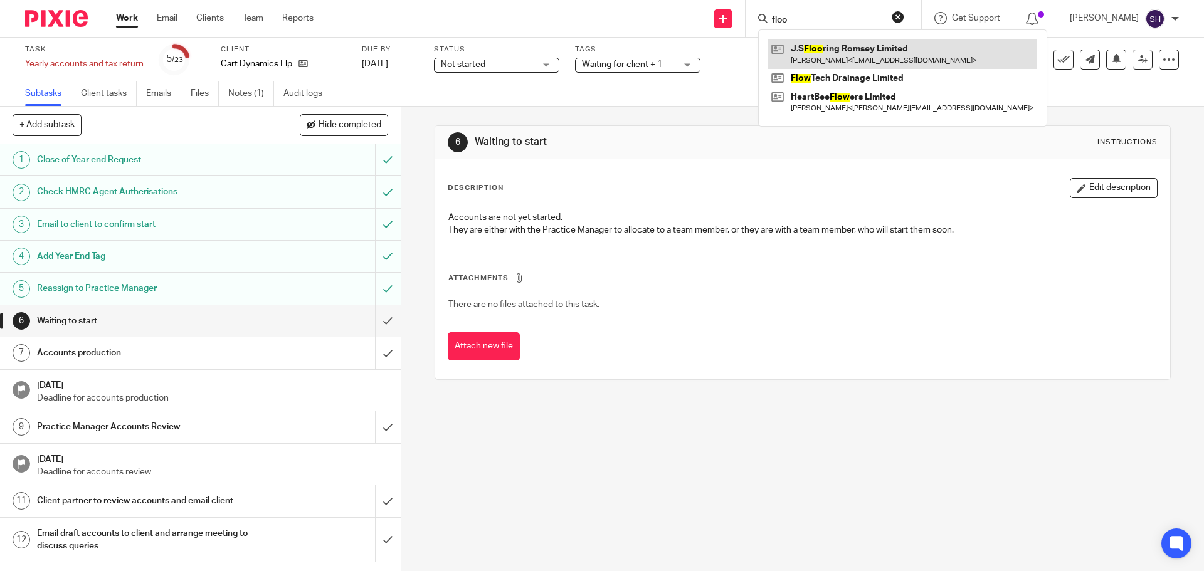
type input "floo"
click at [833, 48] on link at bounding box center [902, 54] width 269 height 29
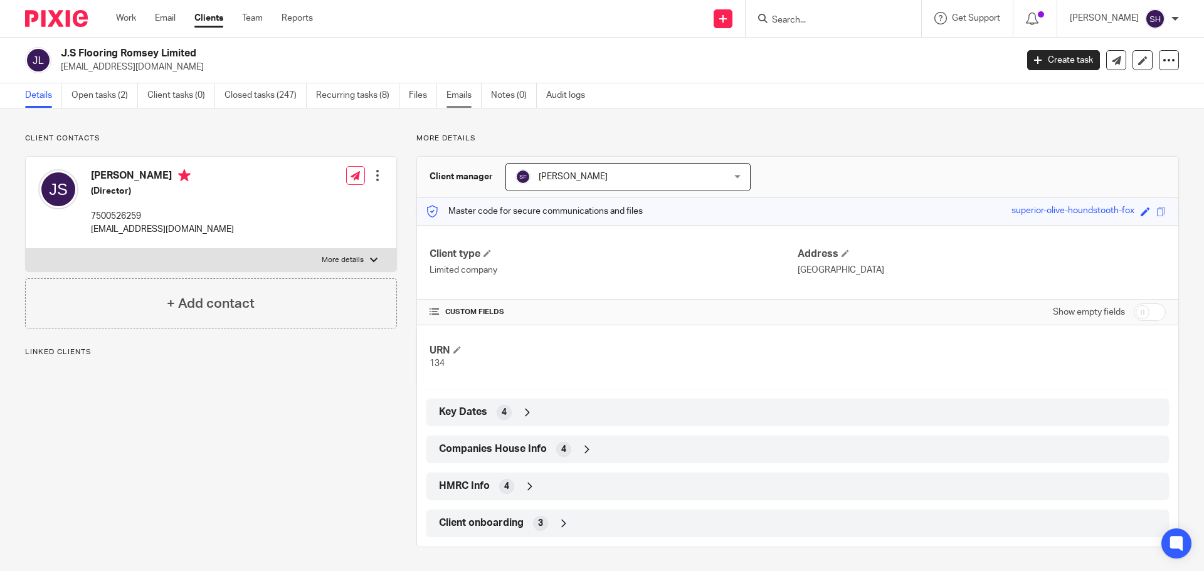
click at [473, 93] on link "Emails" at bounding box center [464, 95] width 35 height 24
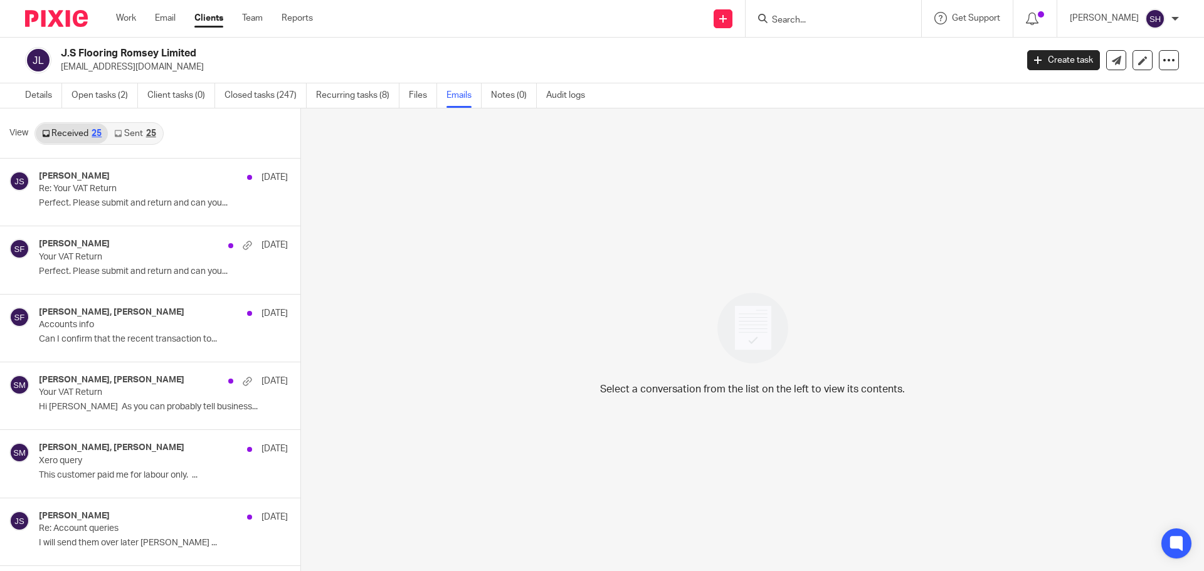
click at [135, 127] on link "Sent 25" at bounding box center [135, 134] width 54 height 20
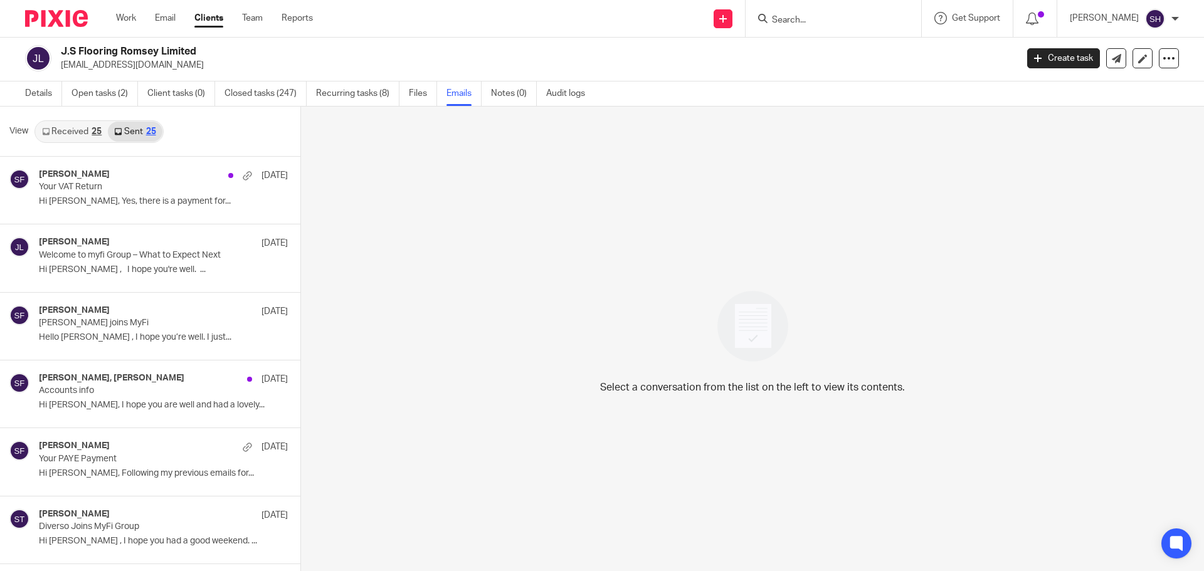
click at [71, 125] on link "Received 25" at bounding box center [72, 132] width 72 height 20
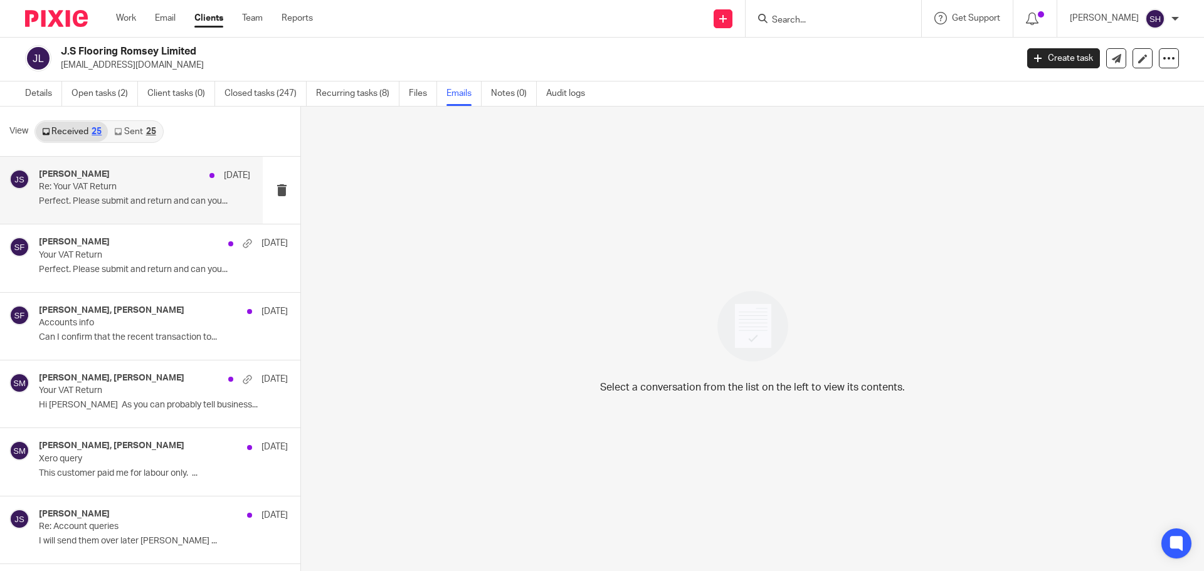
click at [137, 184] on p "Re: Your VAT Return" at bounding box center [123, 187] width 169 height 11
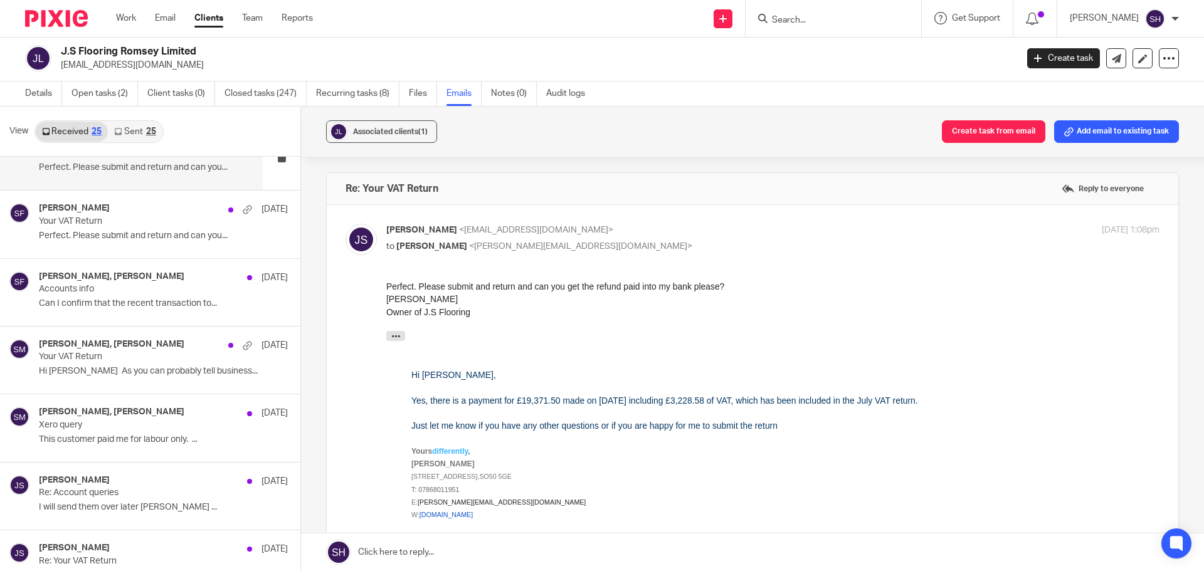
scroll to position [63, 0]
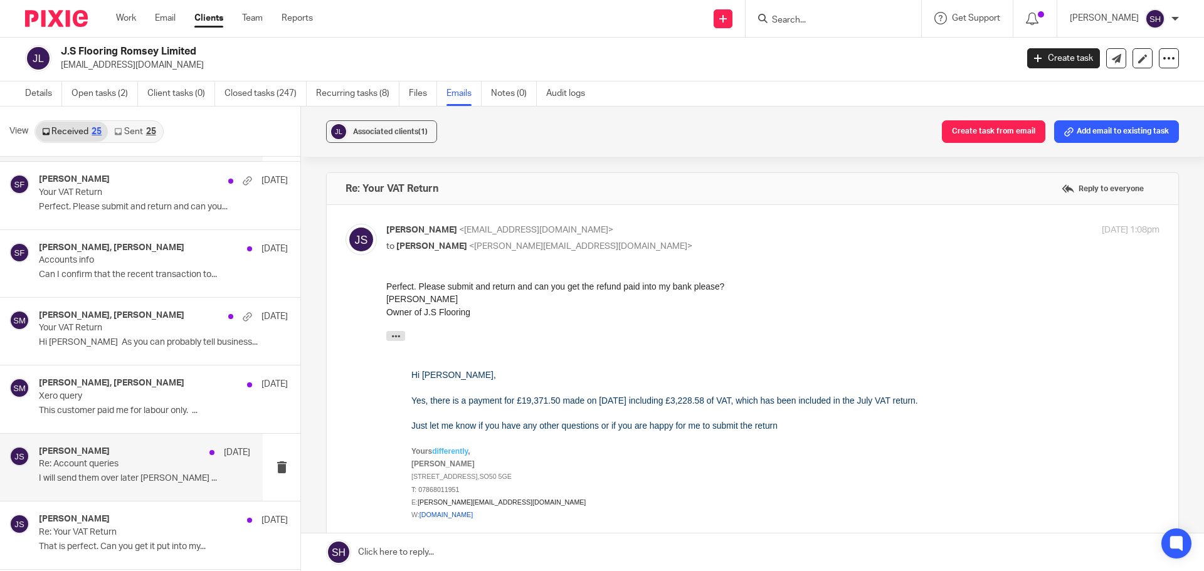
click at [125, 490] on div "[PERSON_NAME] [DATE] Re: Account queries I will send them over later [PERSON_NA…" at bounding box center [131, 467] width 263 height 67
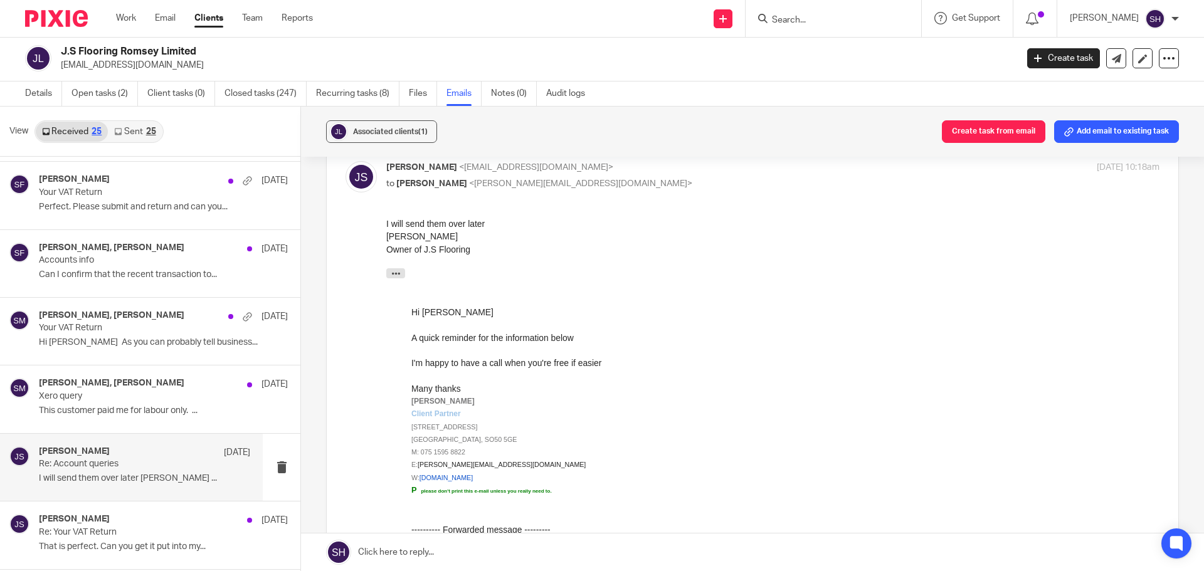
scroll to position [0, 0]
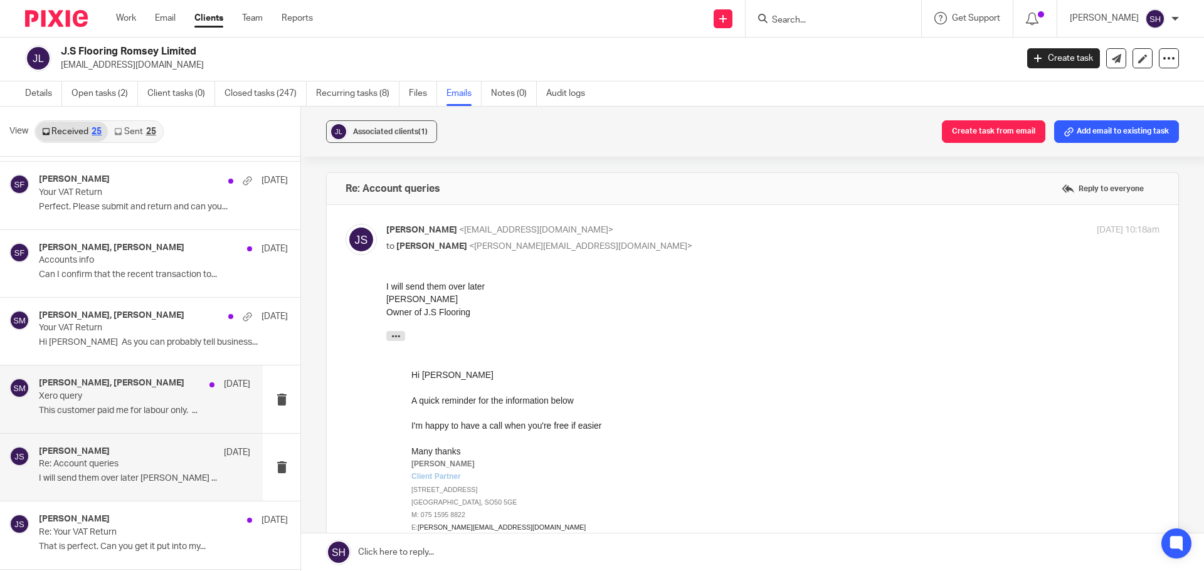
click at [157, 403] on div "[PERSON_NAME], [PERSON_NAME] [DATE] Xero query This customer paid me for labour…" at bounding box center [144, 399] width 211 height 42
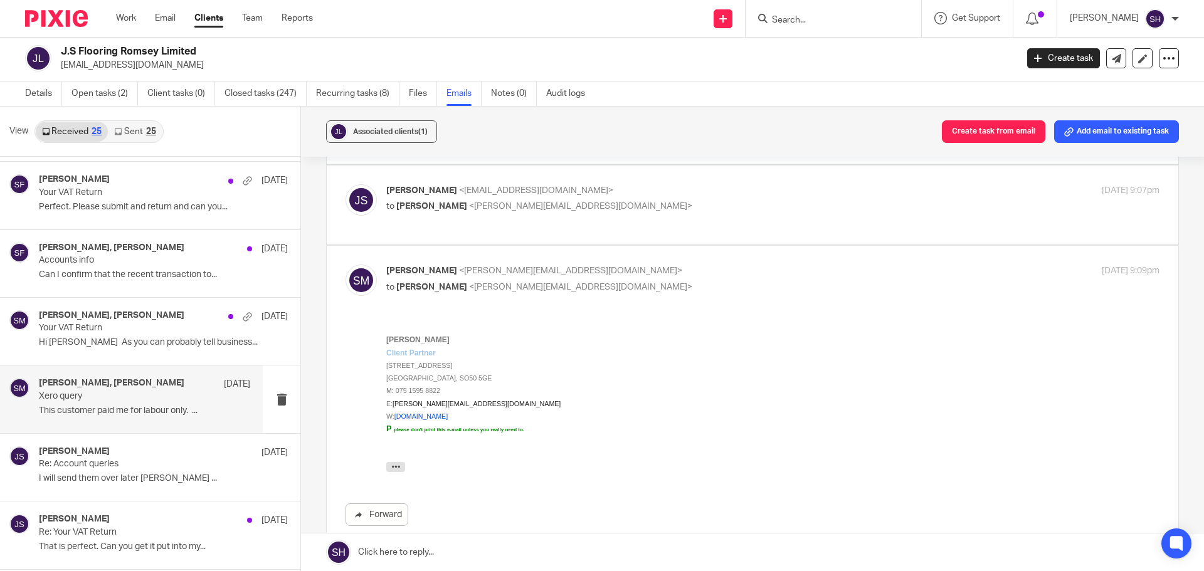
scroll to position [125, 0]
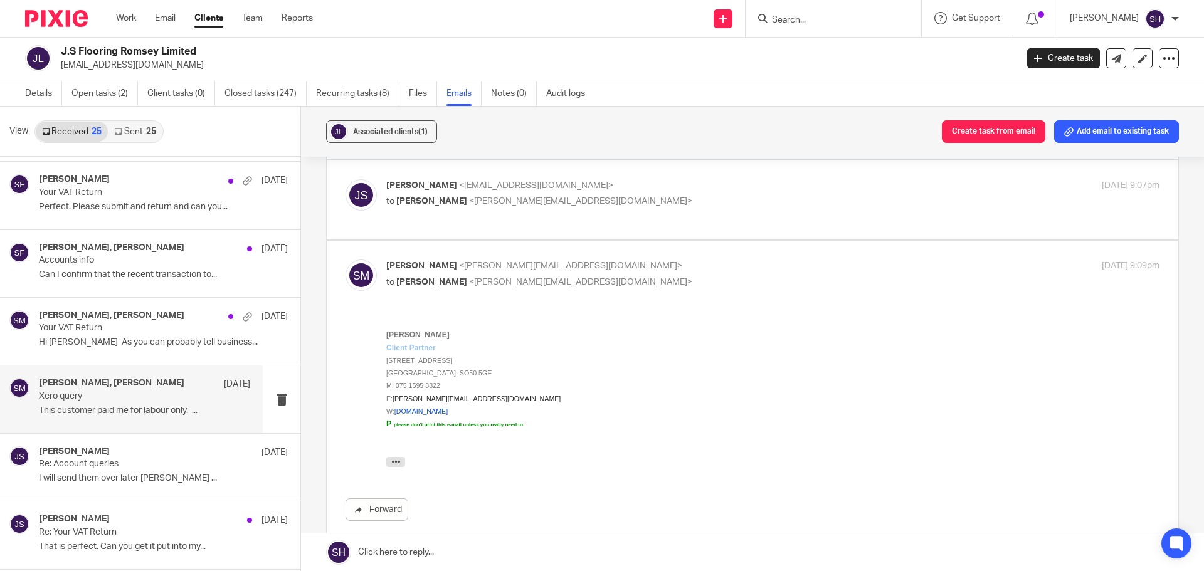
click at [660, 226] on label at bounding box center [753, 201] width 852 height 80
click at [346, 179] on input "checkbox" at bounding box center [345, 179] width 1 height 1
checkbox input "true"
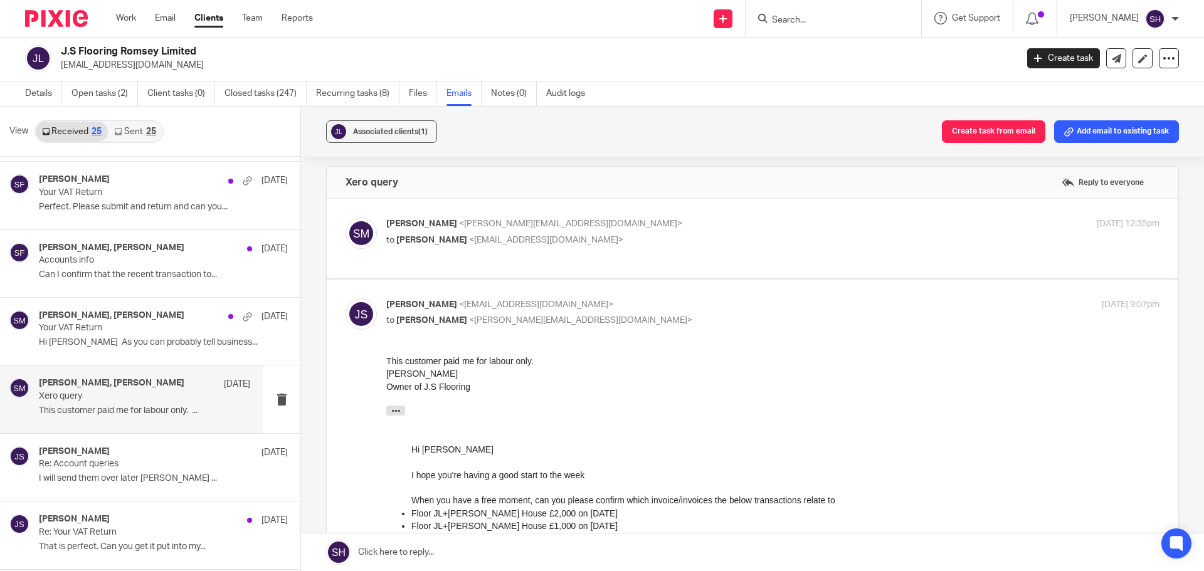
scroll to position [0, 0]
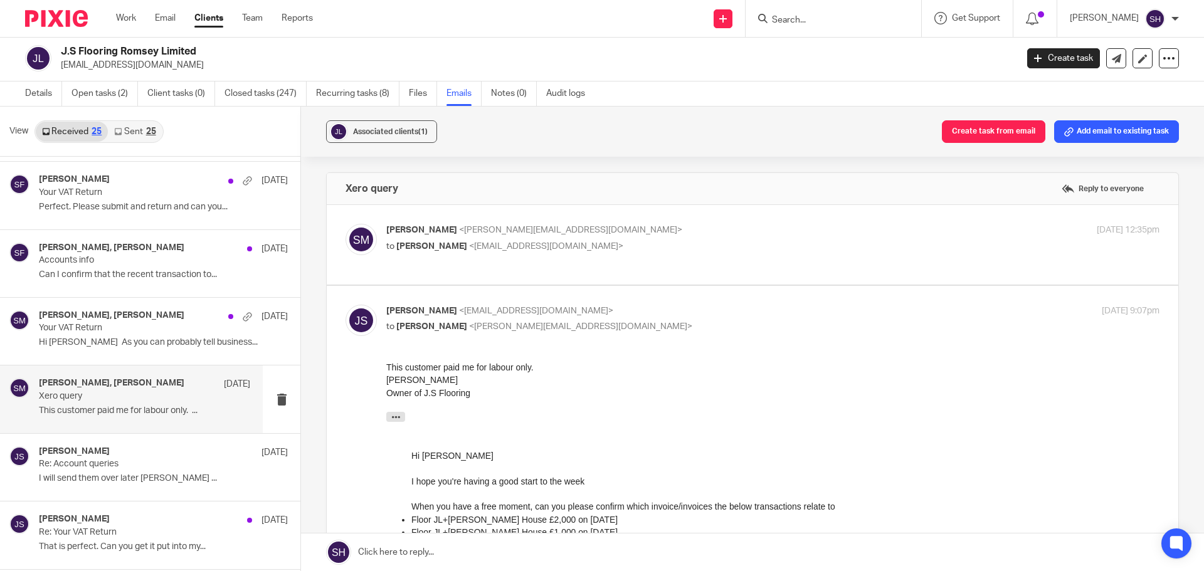
click at [652, 235] on p "Sam McGaley <sam@wearediverso.com>" at bounding box center [644, 230] width 516 height 13
checkbox input "true"
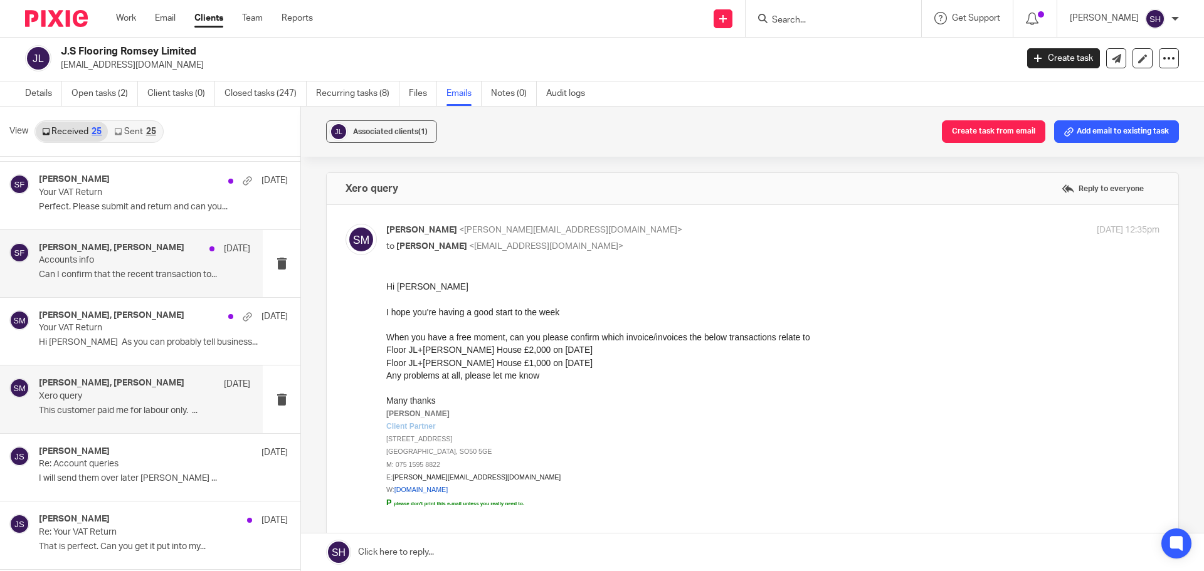
click at [126, 282] on div "James Stack, Sarah Fox 12 Aug Accounts info Can I confirm that the recent trans…" at bounding box center [144, 264] width 211 height 42
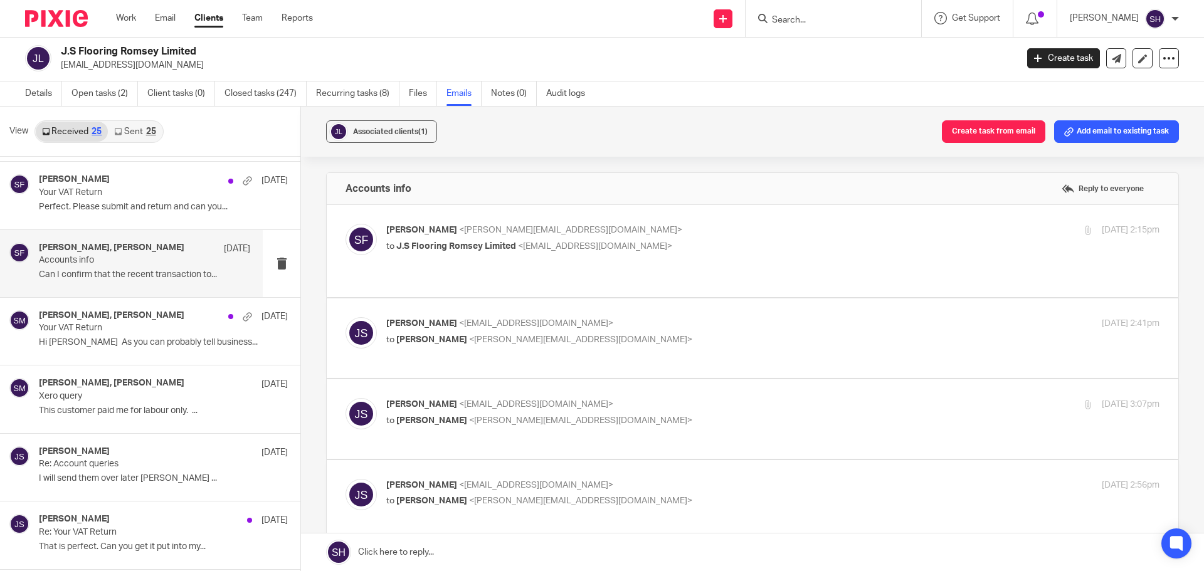
click at [688, 252] on p "to J.S Flooring Romsey Limited <stackylayer@yahoo.co.uk>" at bounding box center [644, 246] width 516 height 13
checkbox input "true"
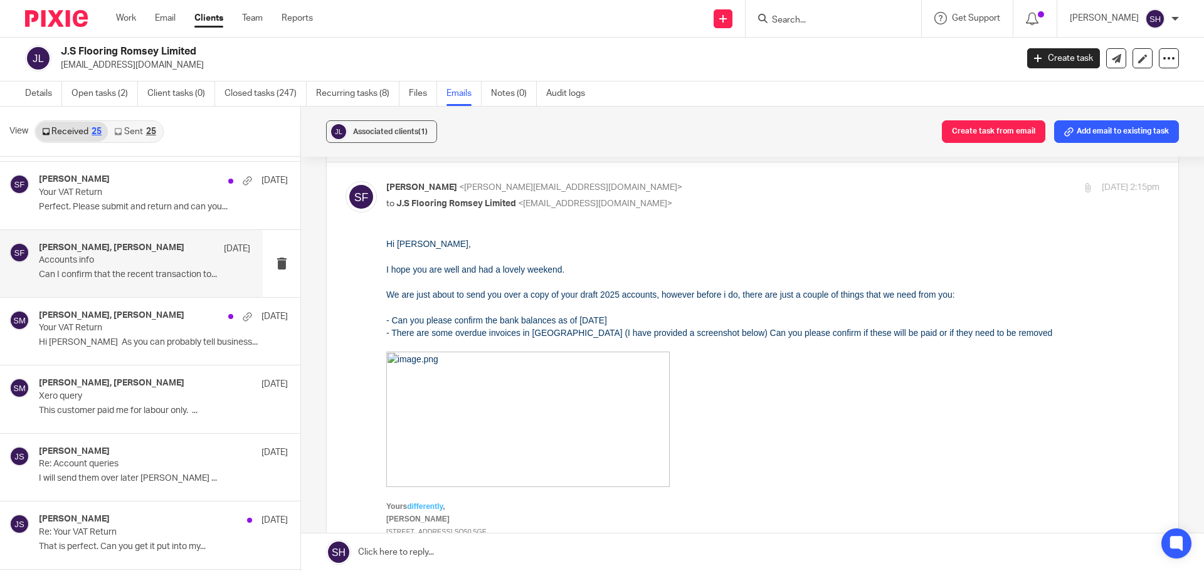
scroll to position [63, 0]
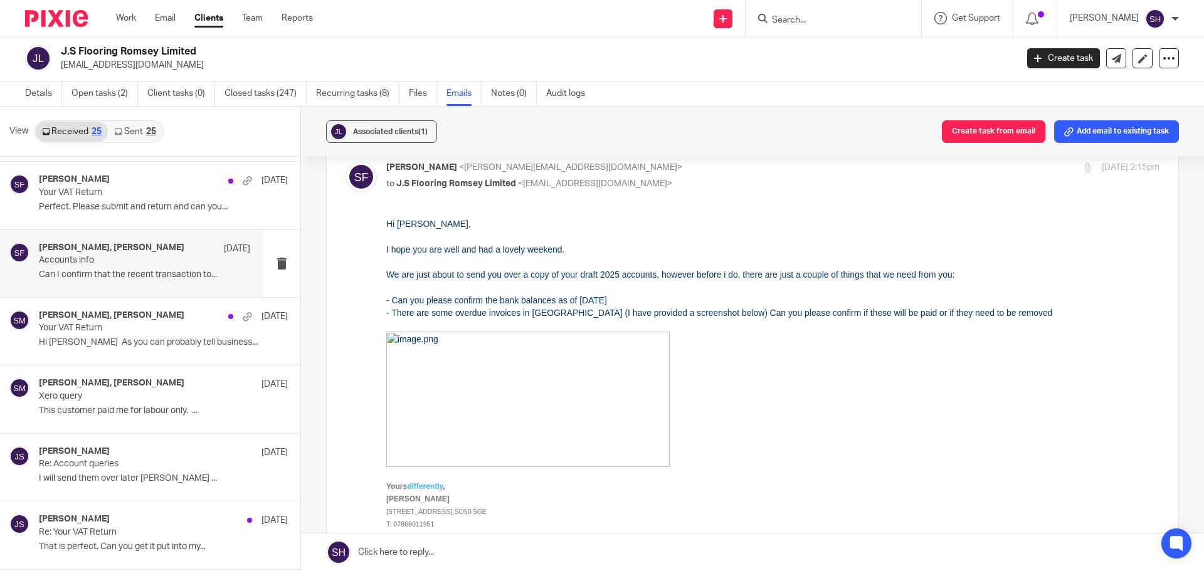
click at [561, 362] on img at bounding box center [527, 399] width 283 height 135
click at [558, 389] on img at bounding box center [527, 399] width 283 height 135
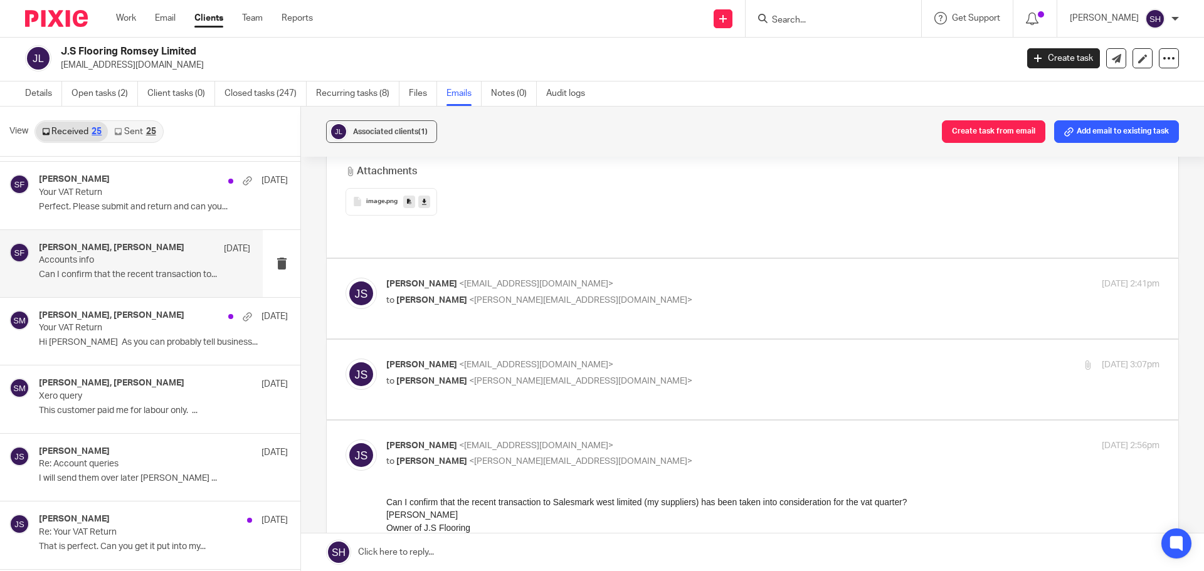
scroll to position [564, 0]
click at [636, 277] on p "James Stack <stackylayer@yahoo.co.uk>" at bounding box center [644, 283] width 516 height 13
checkbox input "true"
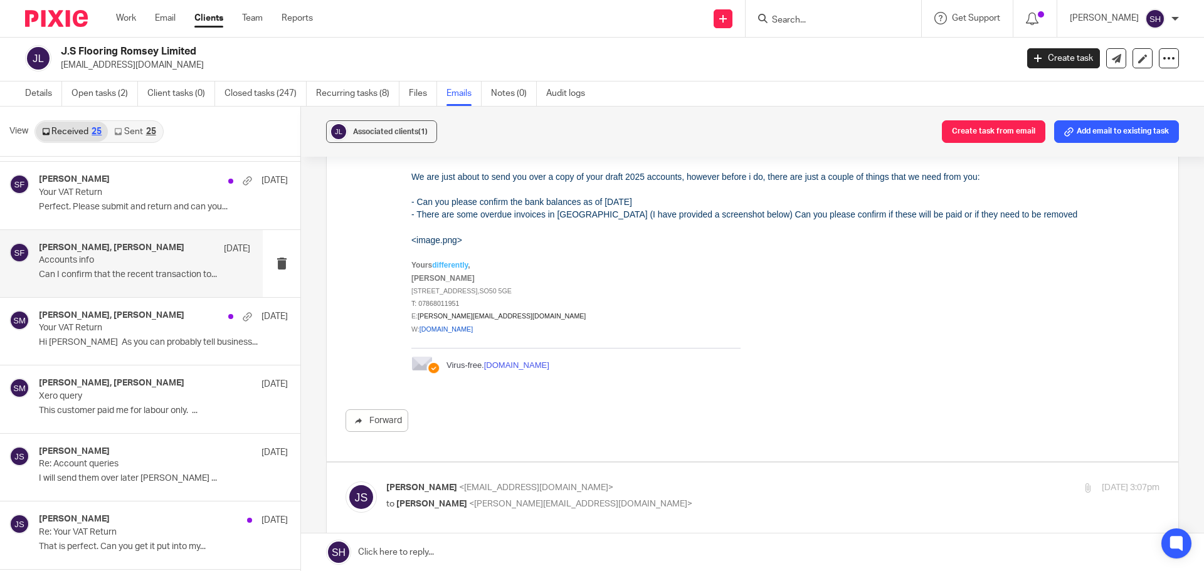
scroll to position [941, 0]
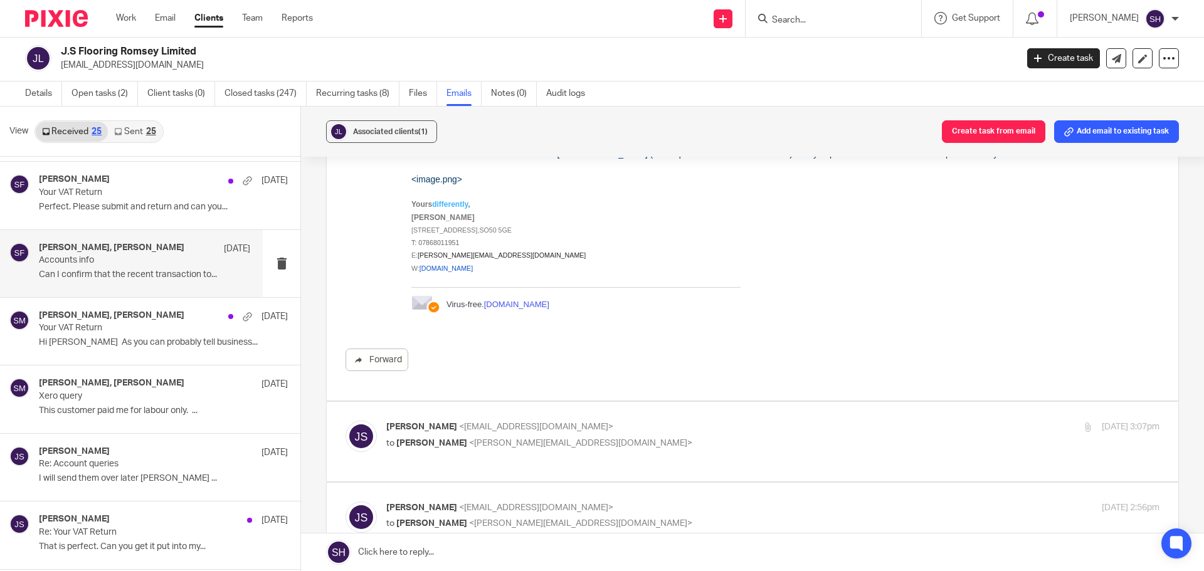
click at [666, 421] on p "James Stack <stackylayer@yahoo.co.uk>" at bounding box center [644, 427] width 516 height 13
checkbox input "true"
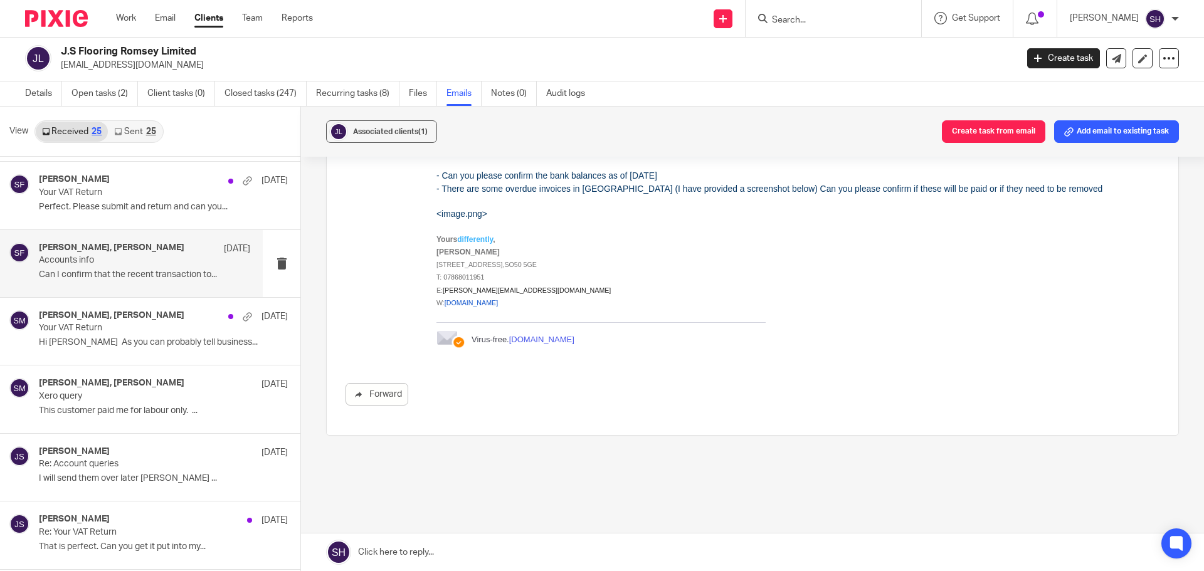
scroll to position [3813, 0]
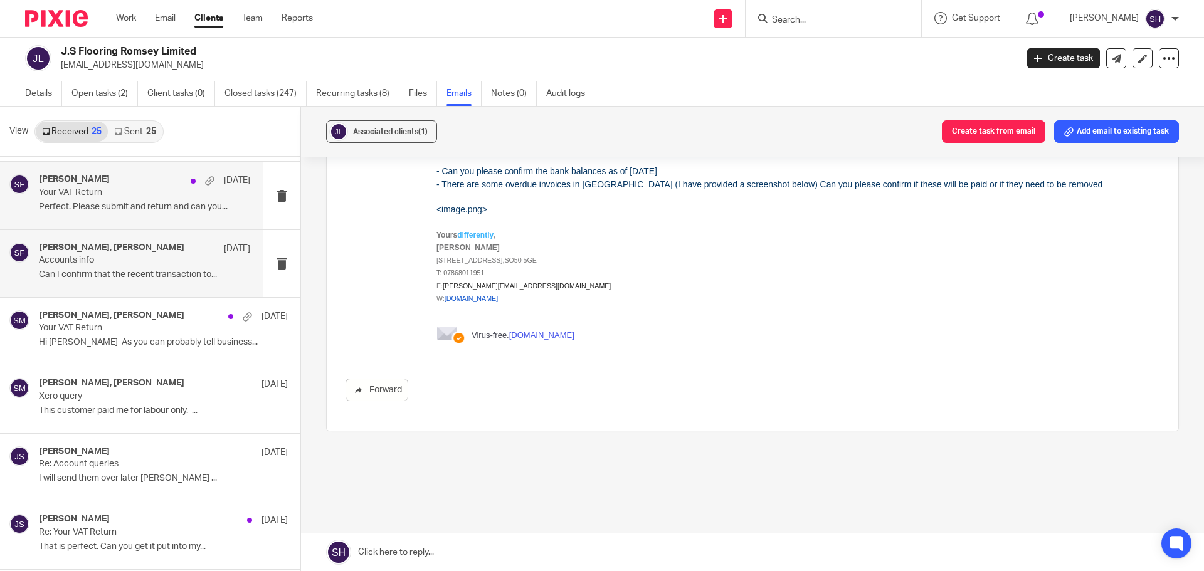
click at [135, 184] on div "Sarah Fox 13 Aug" at bounding box center [144, 180] width 211 height 13
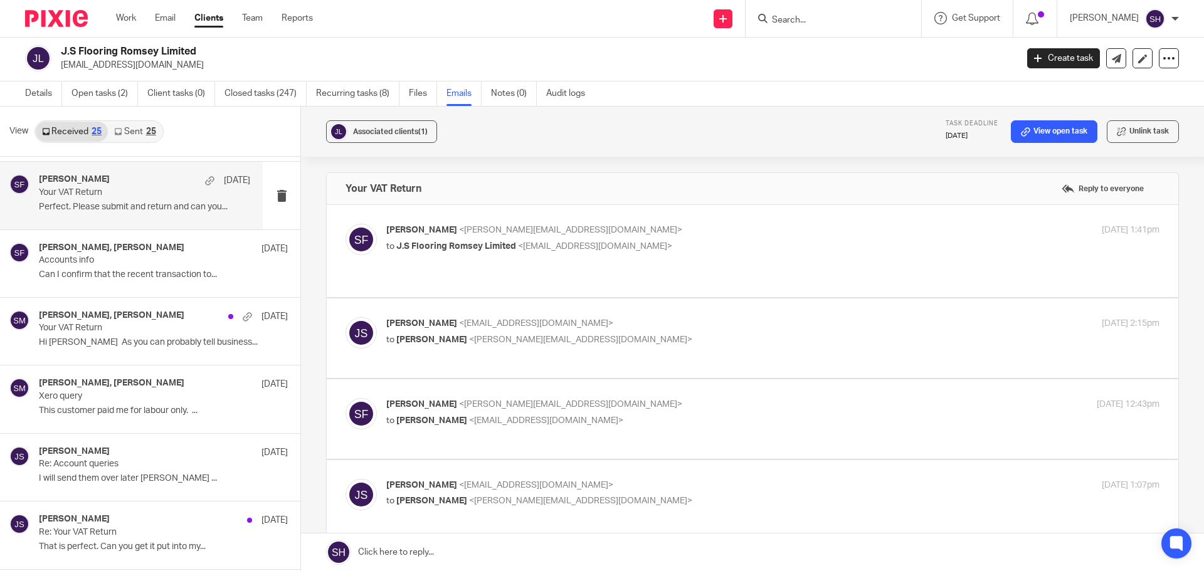
scroll to position [0, 0]
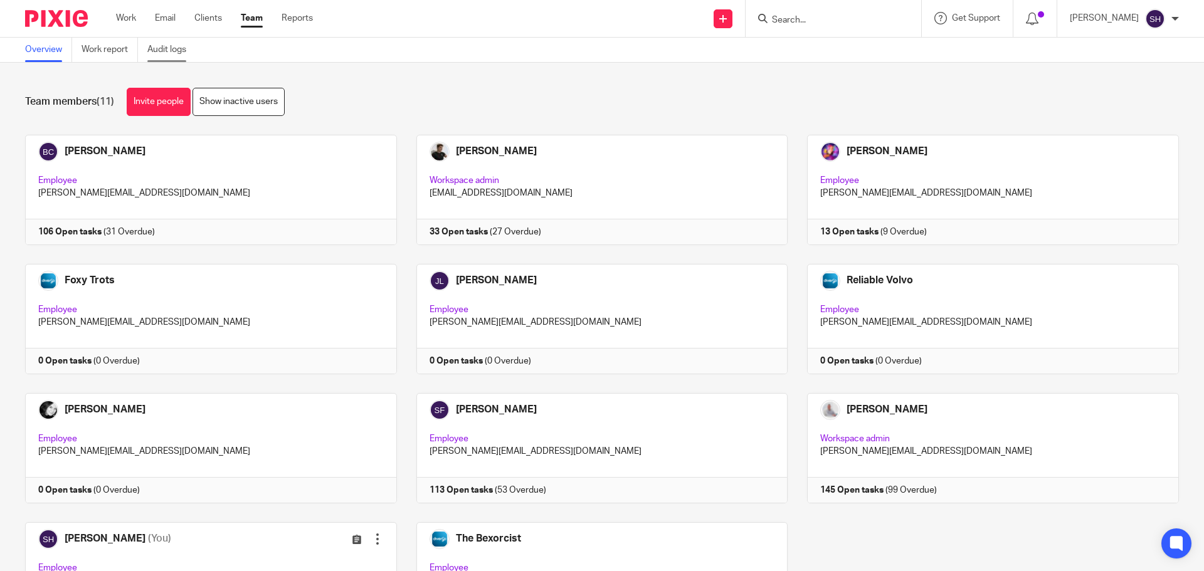
click at [174, 53] on link "Audit logs" at bounding box center [171, 50] width 48 height 24
